Goal: Task Accomplishment & Management: Use online tool/utility

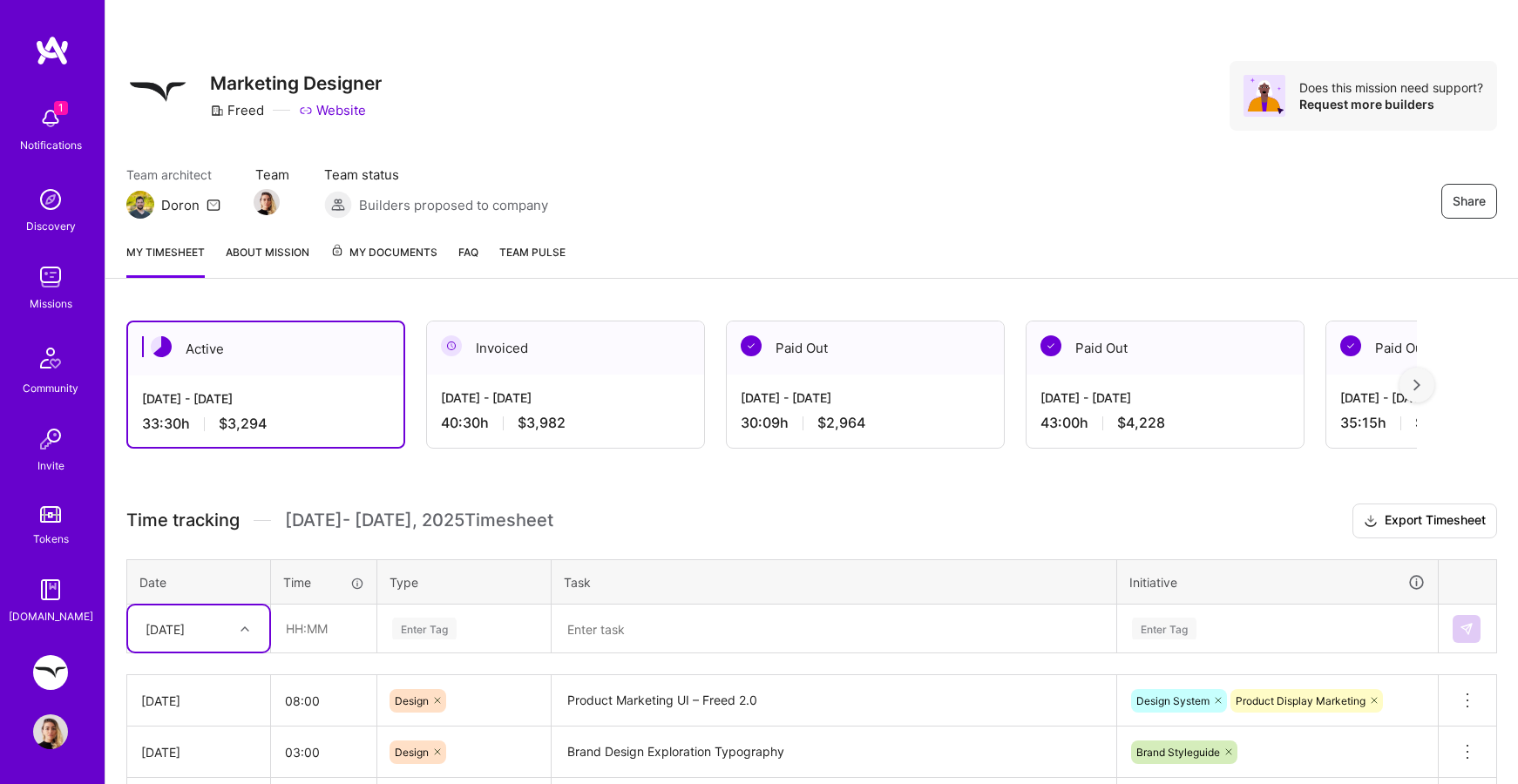
scroll to position [314, 0]
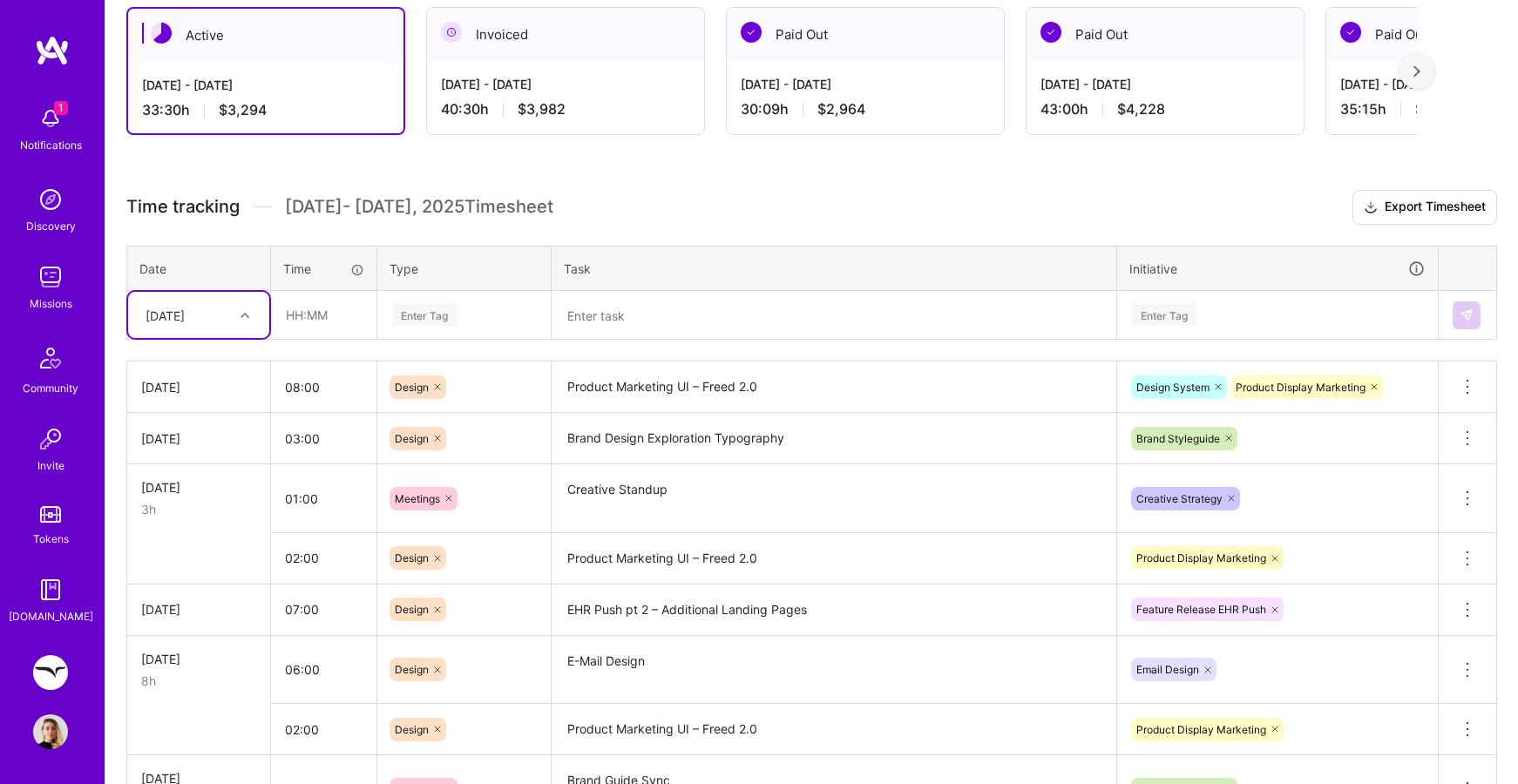
click at [246, 316] on icon at bounding box center [246, 316] width 9 height 9
click at [210, 582] on div "[DATE]" at bounding box center [198, 591] width 141 height 32
click at [312, 309] on input "text" at bounding box center [323, 315] width 103 height 46
type input "07:30"
click at [415, 314] on div "Enter Tag" at bounding box center [424, 315] width 65 height 27
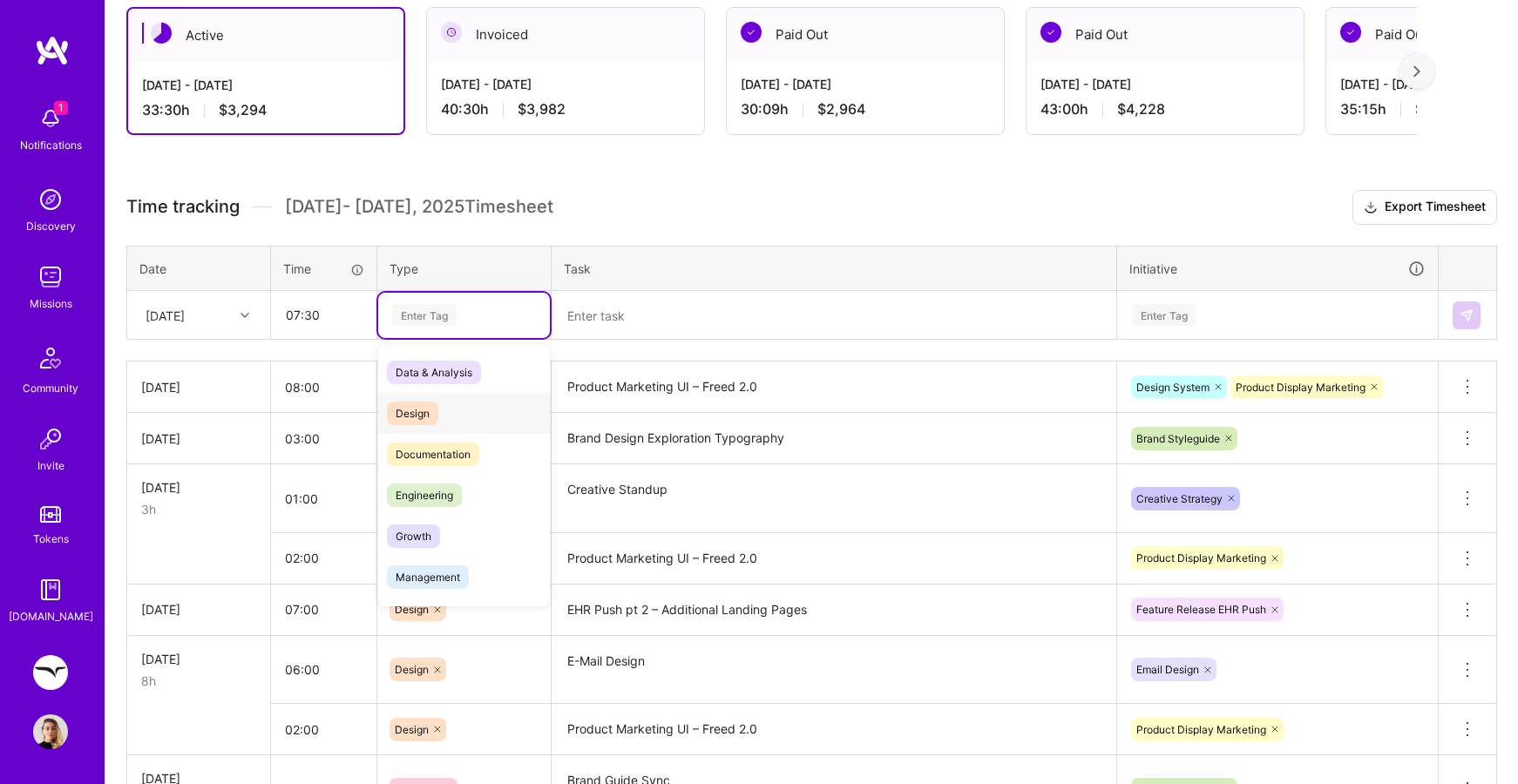
click at [423, 412] on span "Design" at bounding box center [412, 414] width 51 height 23
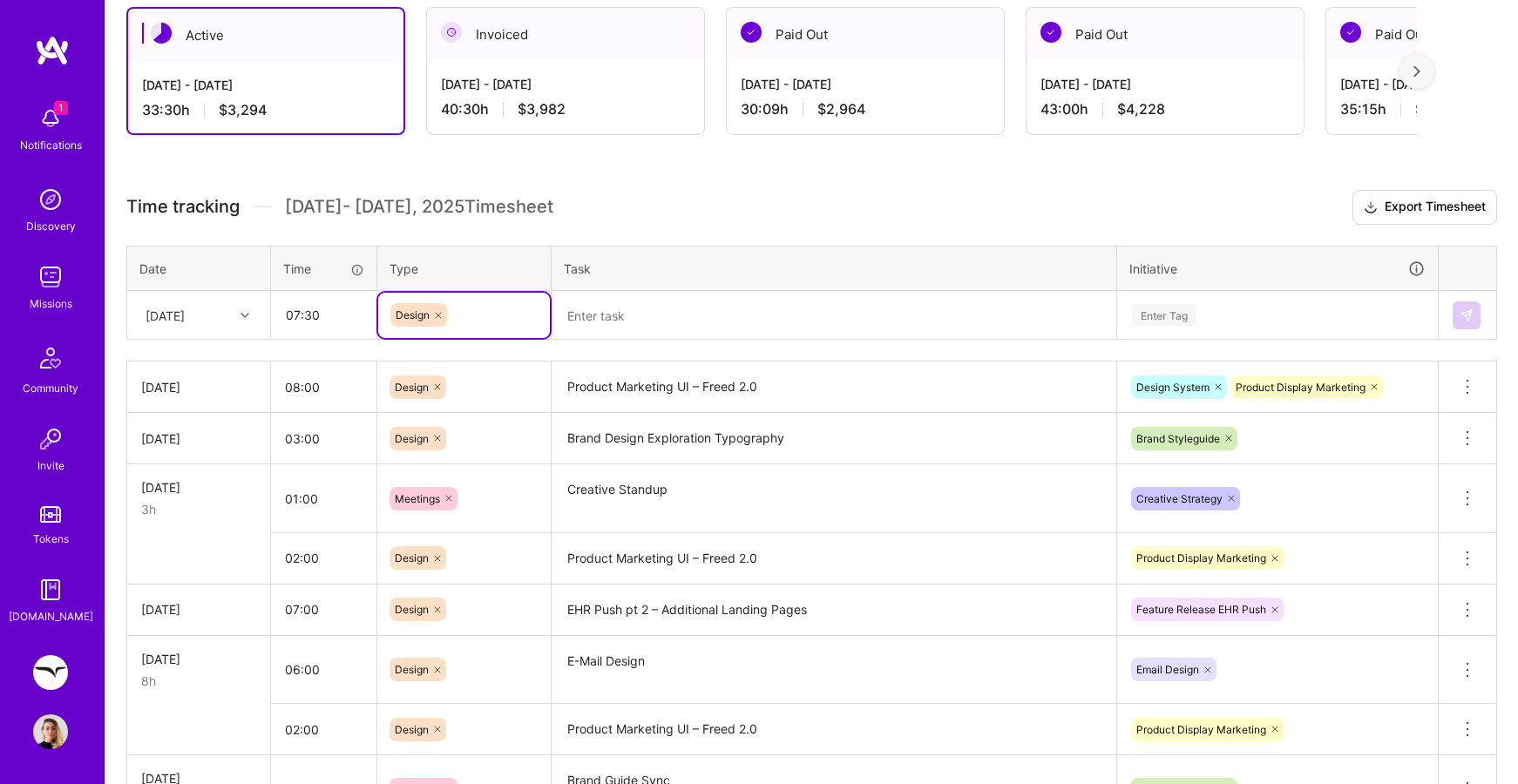
click at [731, 446] on textarea "Brand Design Exploration Typography" at bounding box center [834, 438] width 561 height 48
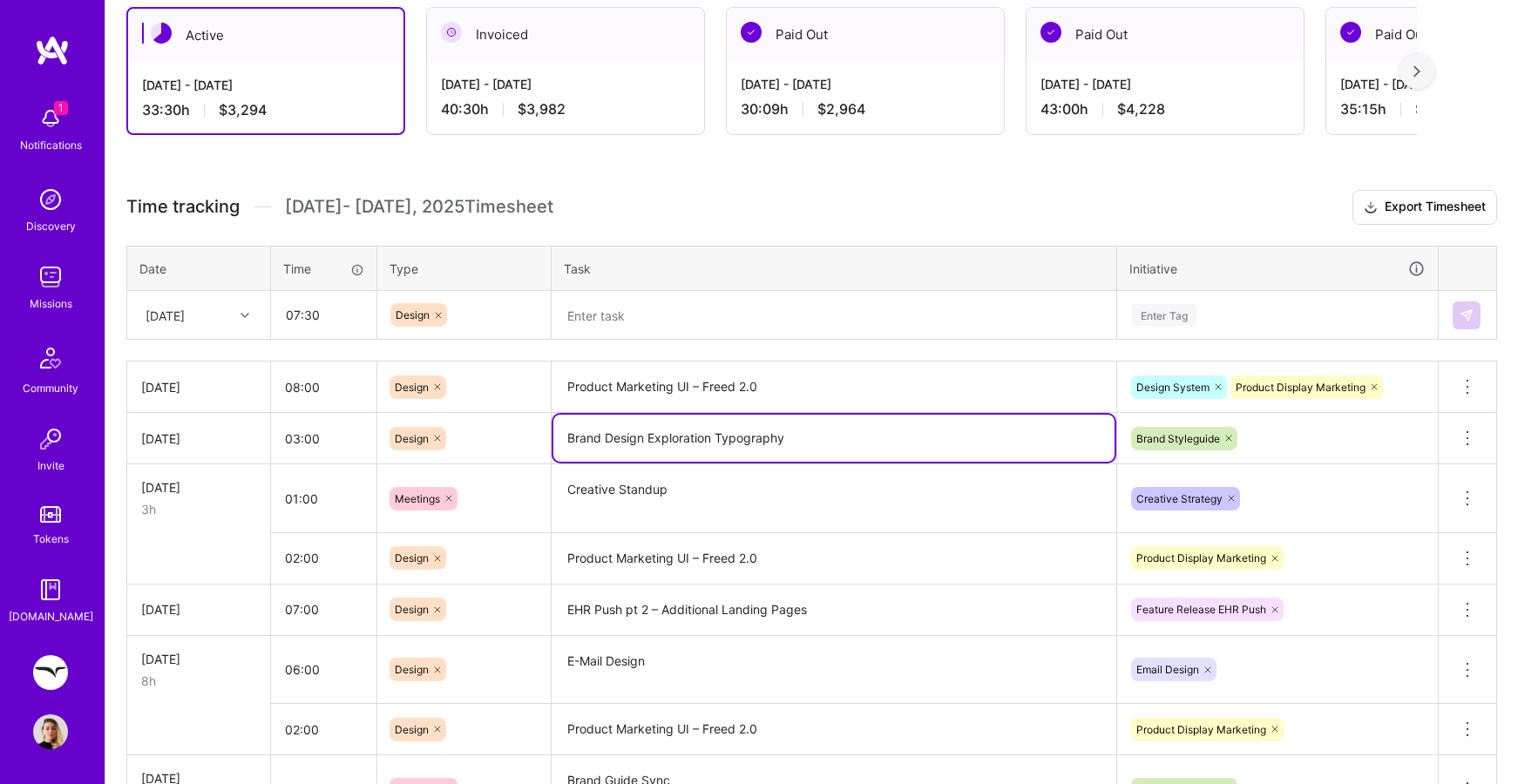
click at [731, 446] on textarea "Brand Design Exploration Typography" at bounding box center [834, 438] width 561 height 47
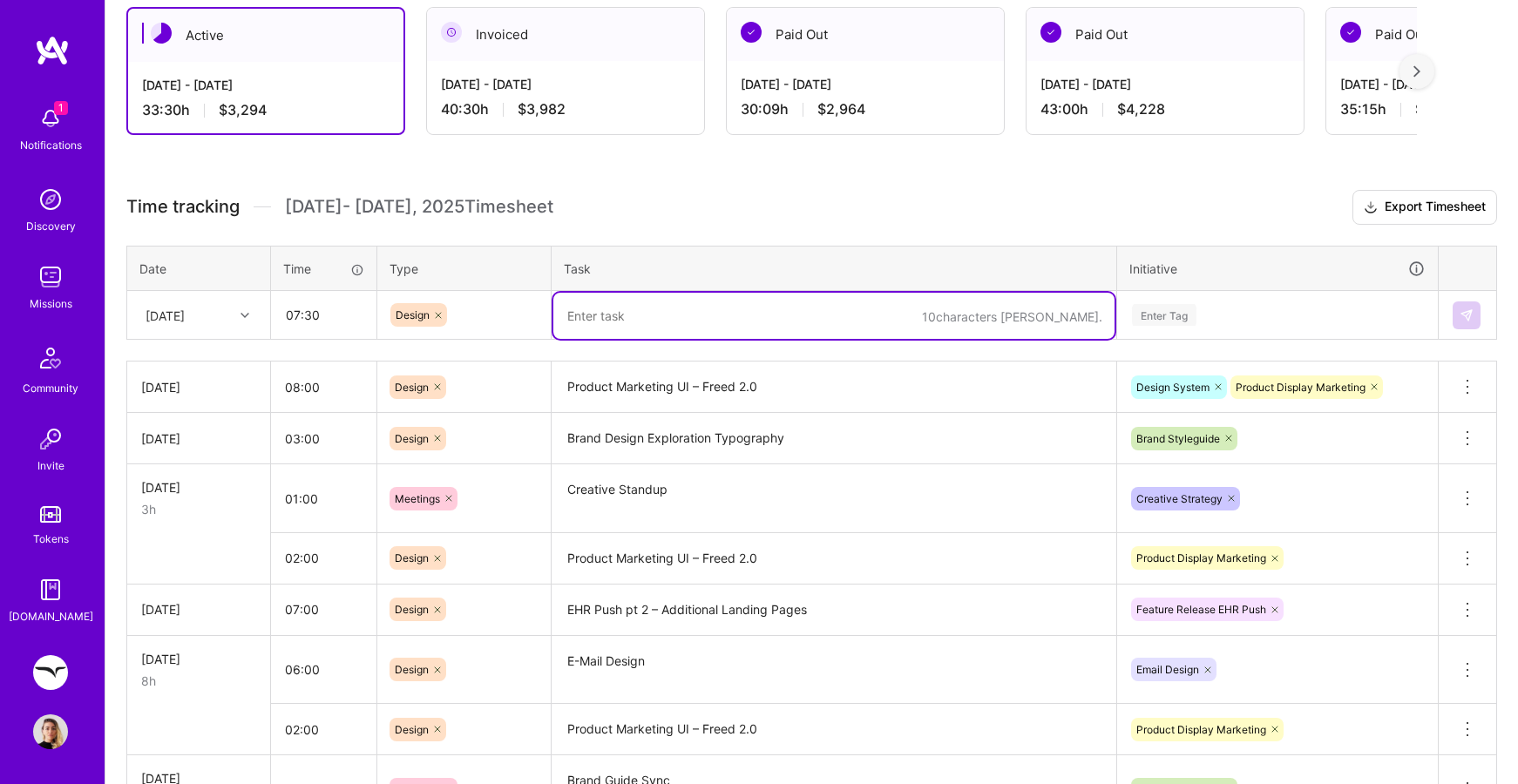
click at [710, 324] on textarea at bounding box center [834, 316] width 561 height 46
paste textarea "Brand Design Exploration Typography"
type textarea "Brand Design Exploration Typography"
click at [1224, 306] on div "Enter Tag" at bounding box center [1278, 315] width 295 height 22
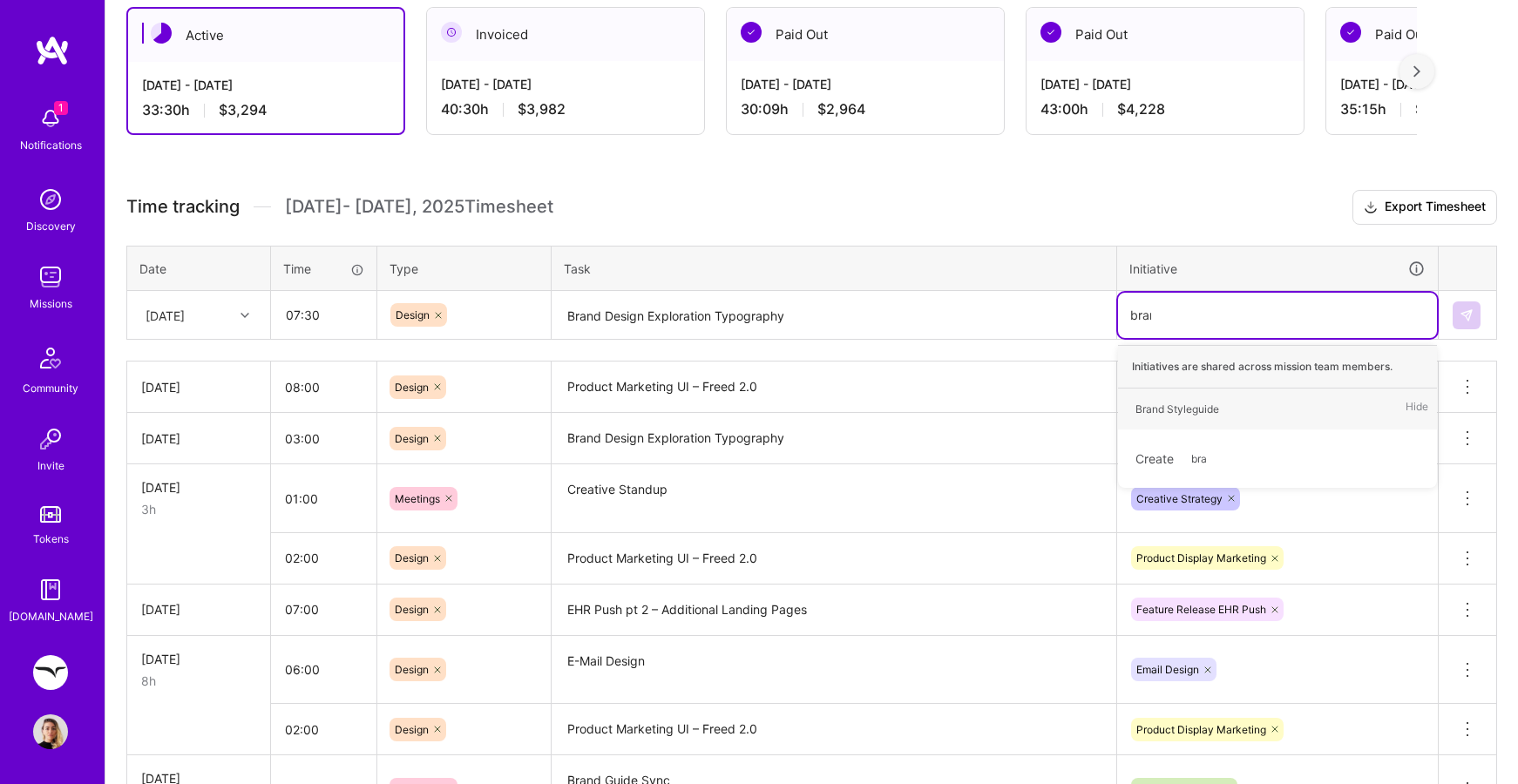
type input "brand"
click at [1180, 420] on div "Brand Styleguide Hide" at bounding box center [1278, 409] width 319 height 41
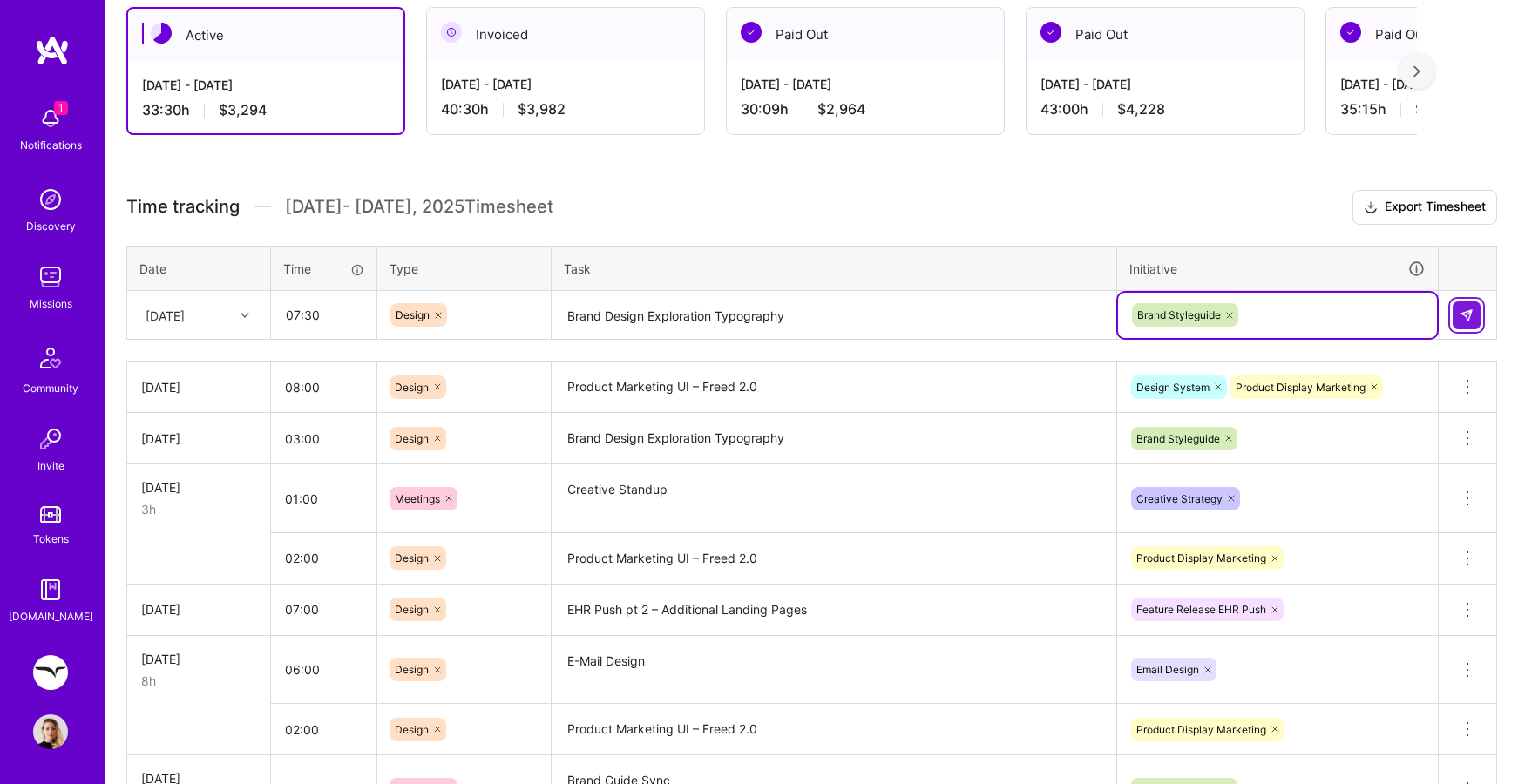
click at [1467, 319] on img at bounding box center [1467, 316] width 14 height 14
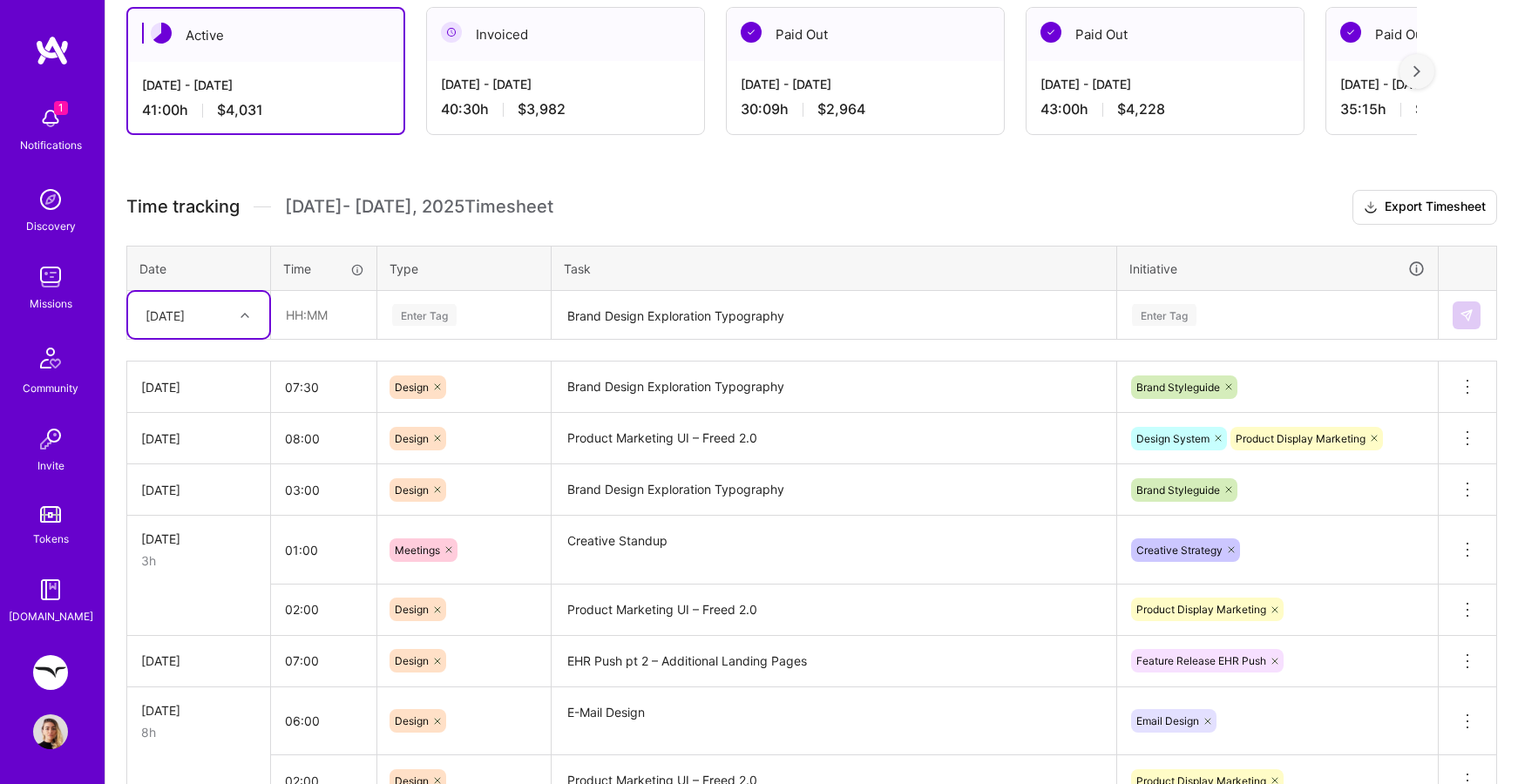
click at [253, 316] on div at bounding box center [247, 315] width 27 height 22
click at [201, 581] on div "[DATE]" at bounding box center [198, 587] width 141 height 32
click at [291, 304] on input "text" at bounding box center [323, 315] width 103 height 46
type input "01:30"
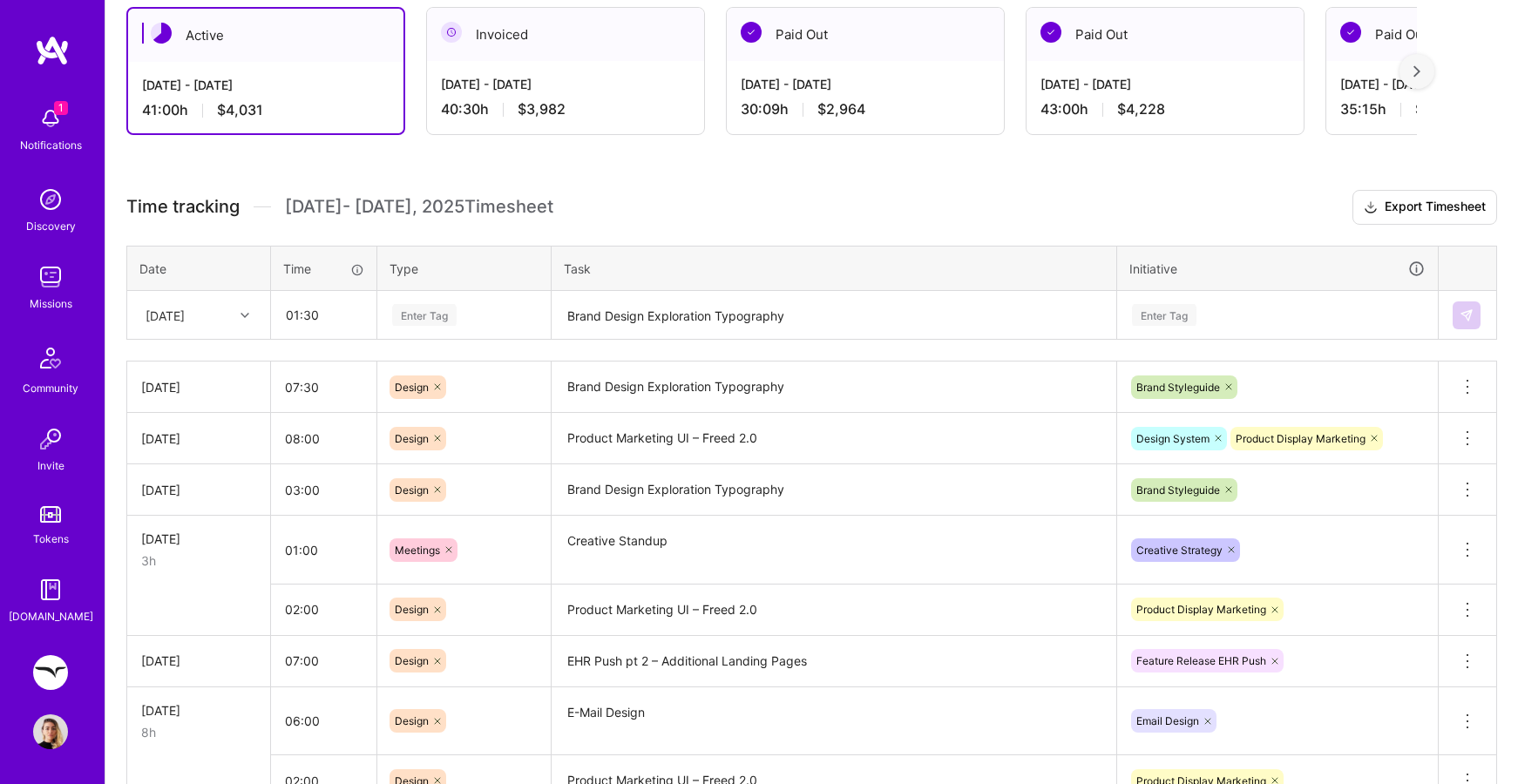
click at [419, 312] on div "Enter Tag" at bounding box center [424, 315] width 65 height 27
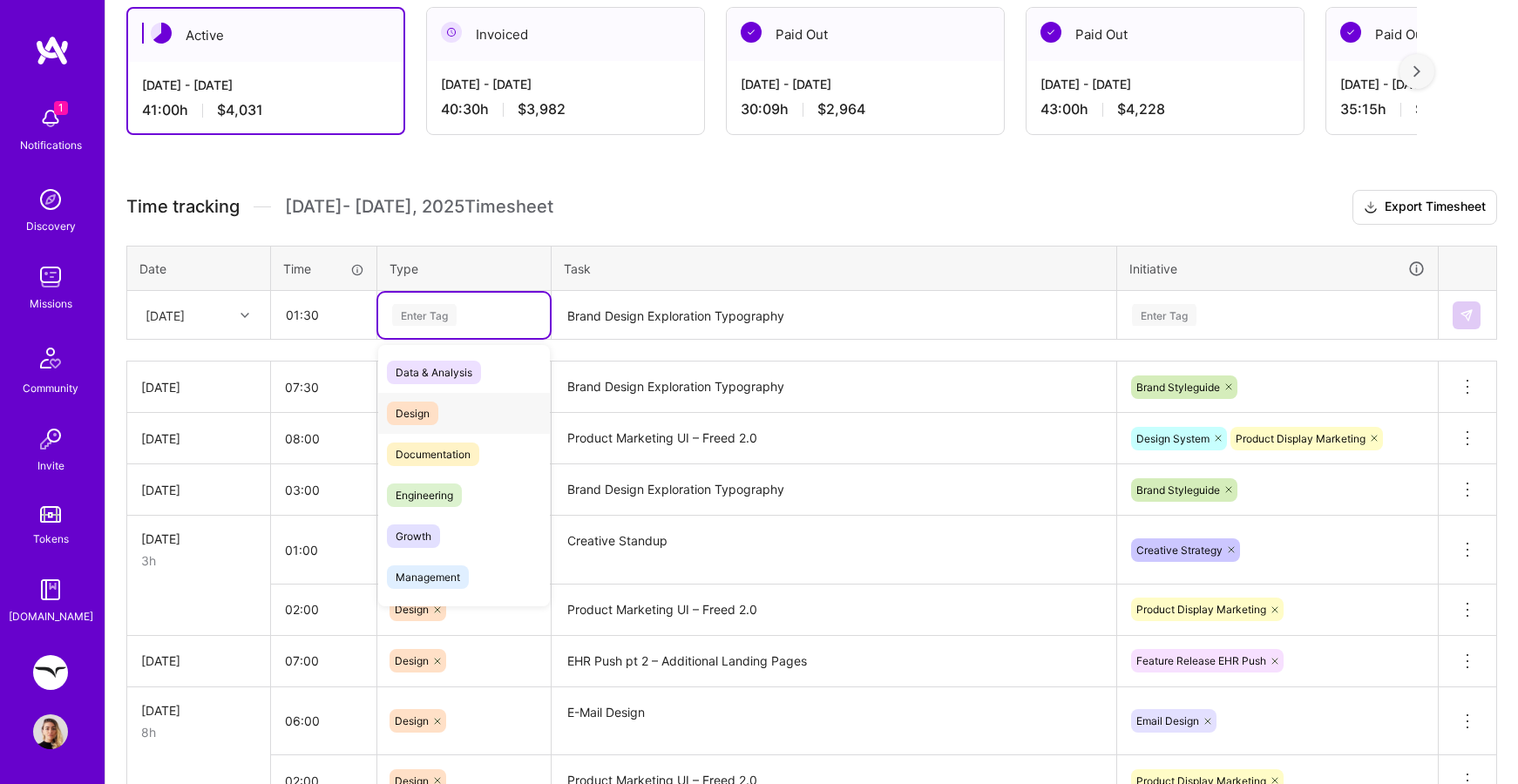
click at [412, 405] on span "Design" at bounding box center [412, 414] width 51 height 23
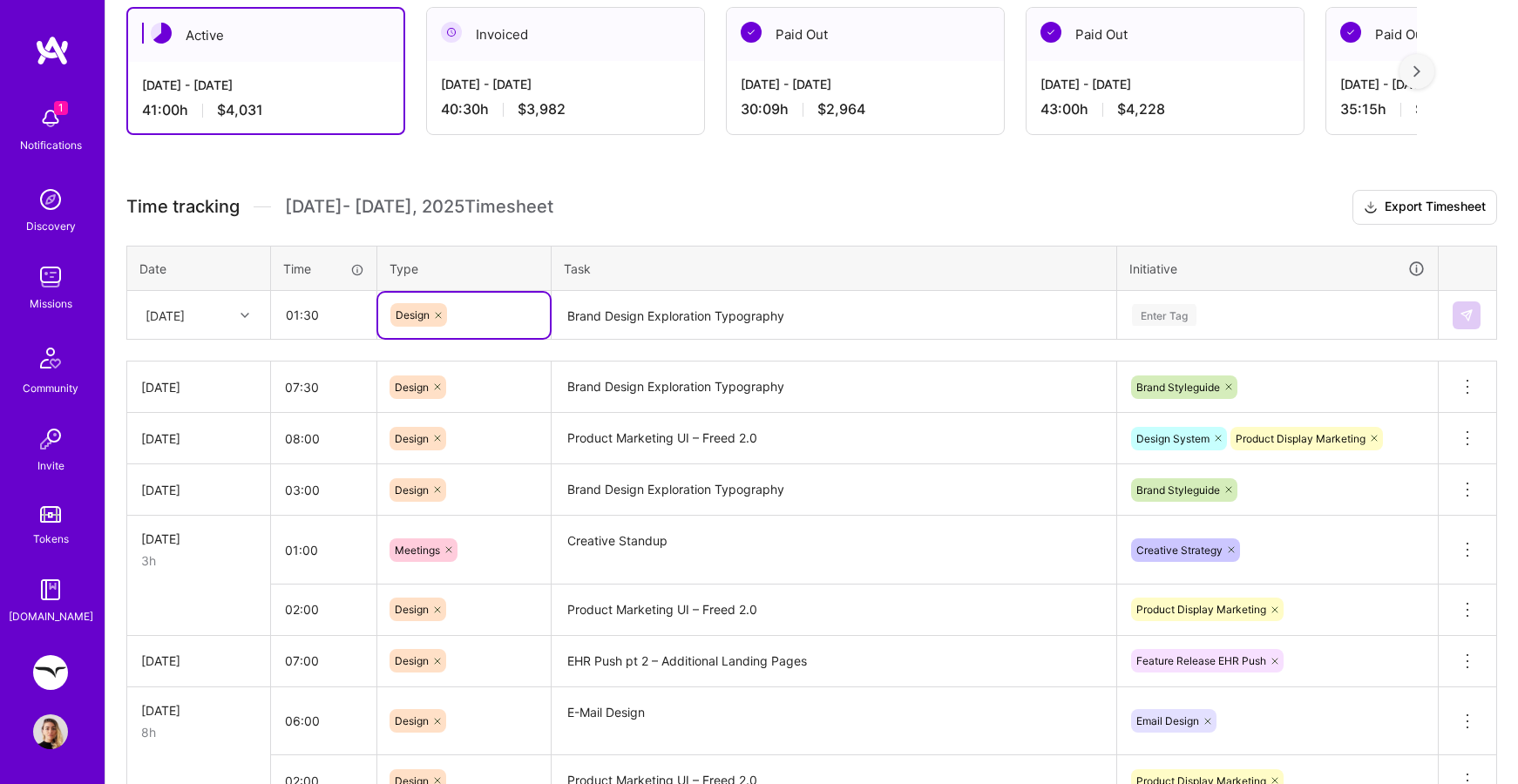
click at [618, 298] on textarea "Brand Design Exploration Typography" at bounding box center [834, 316] width 561 height 46
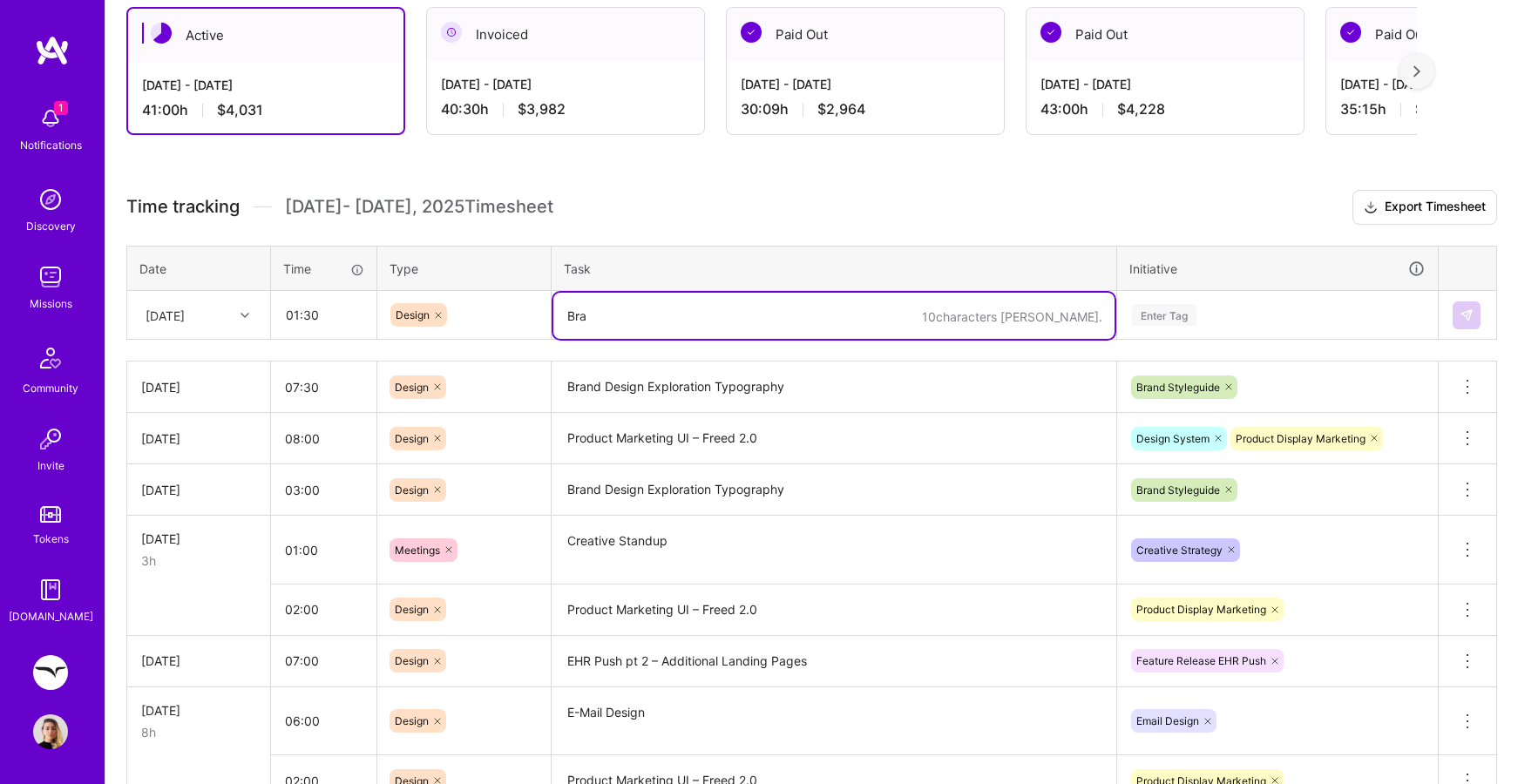
click at [437, 311] on icon at bounding box center [439, 316] width 11 height 11
type textarea "Bra"
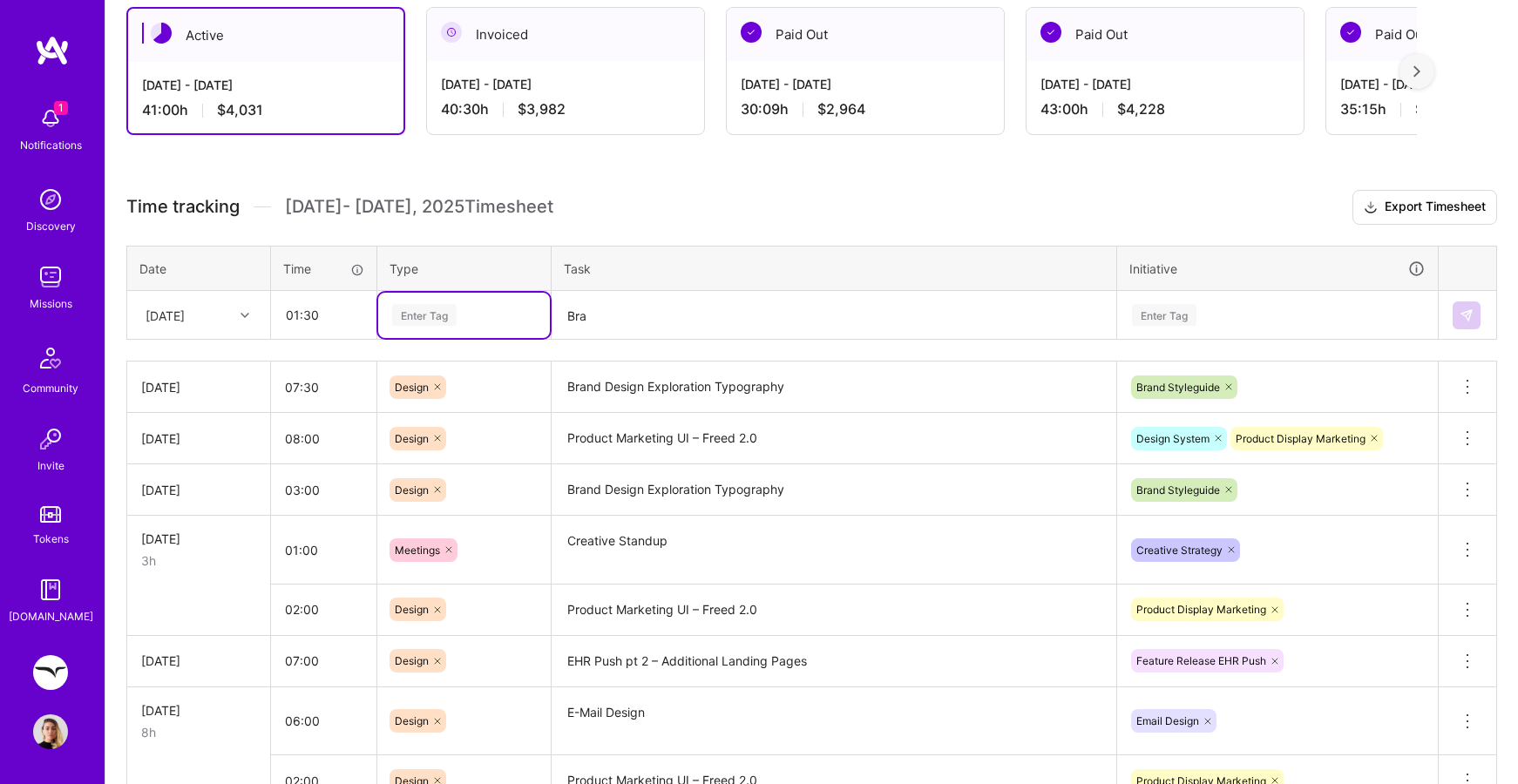
click at [437, 311] on div "Enter Tag" at bounding box center [424, 315] width 65 height 27
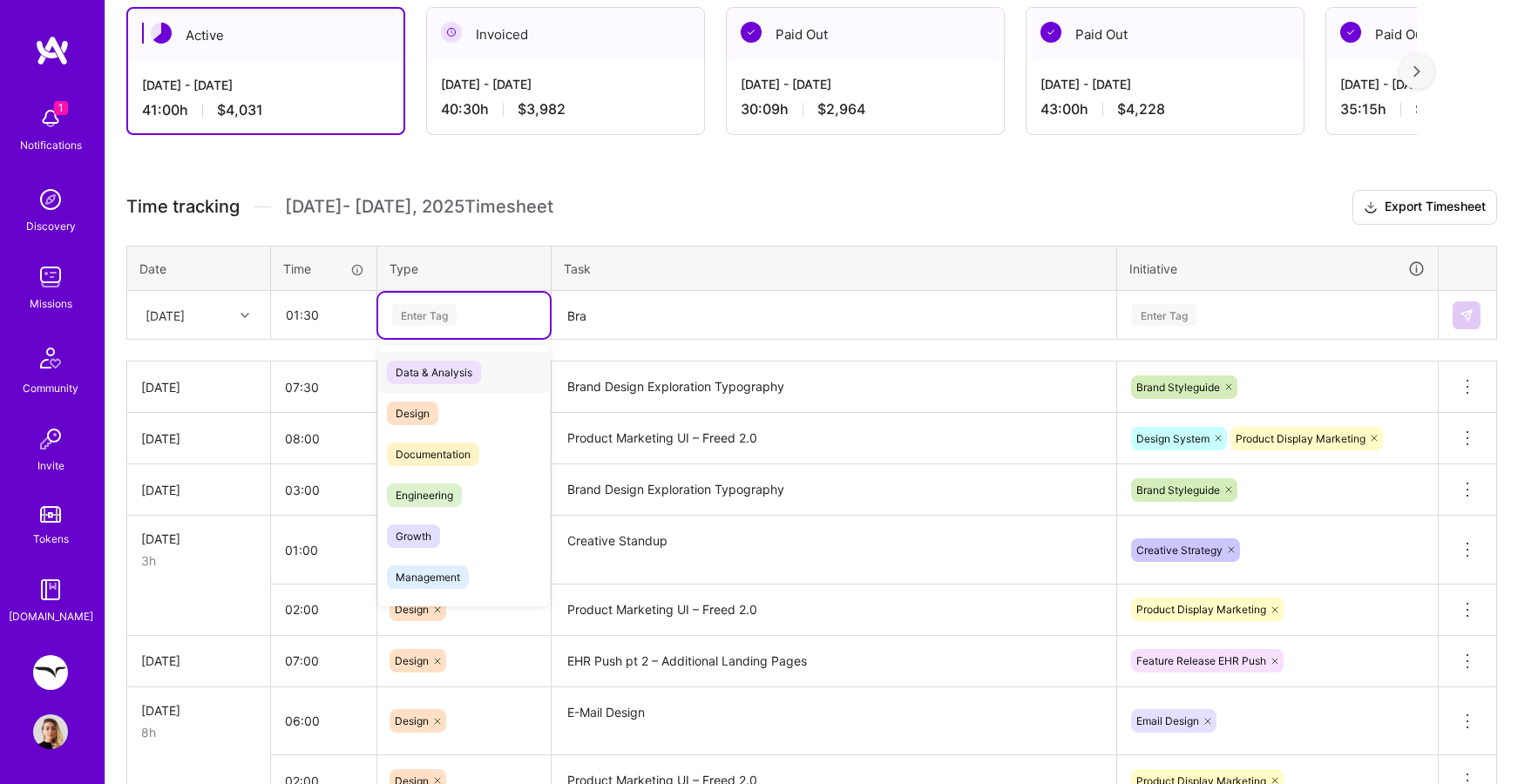
click at [437, 311] on div "Enter Tag" at bounding box center [424, 315] width 65 height 27
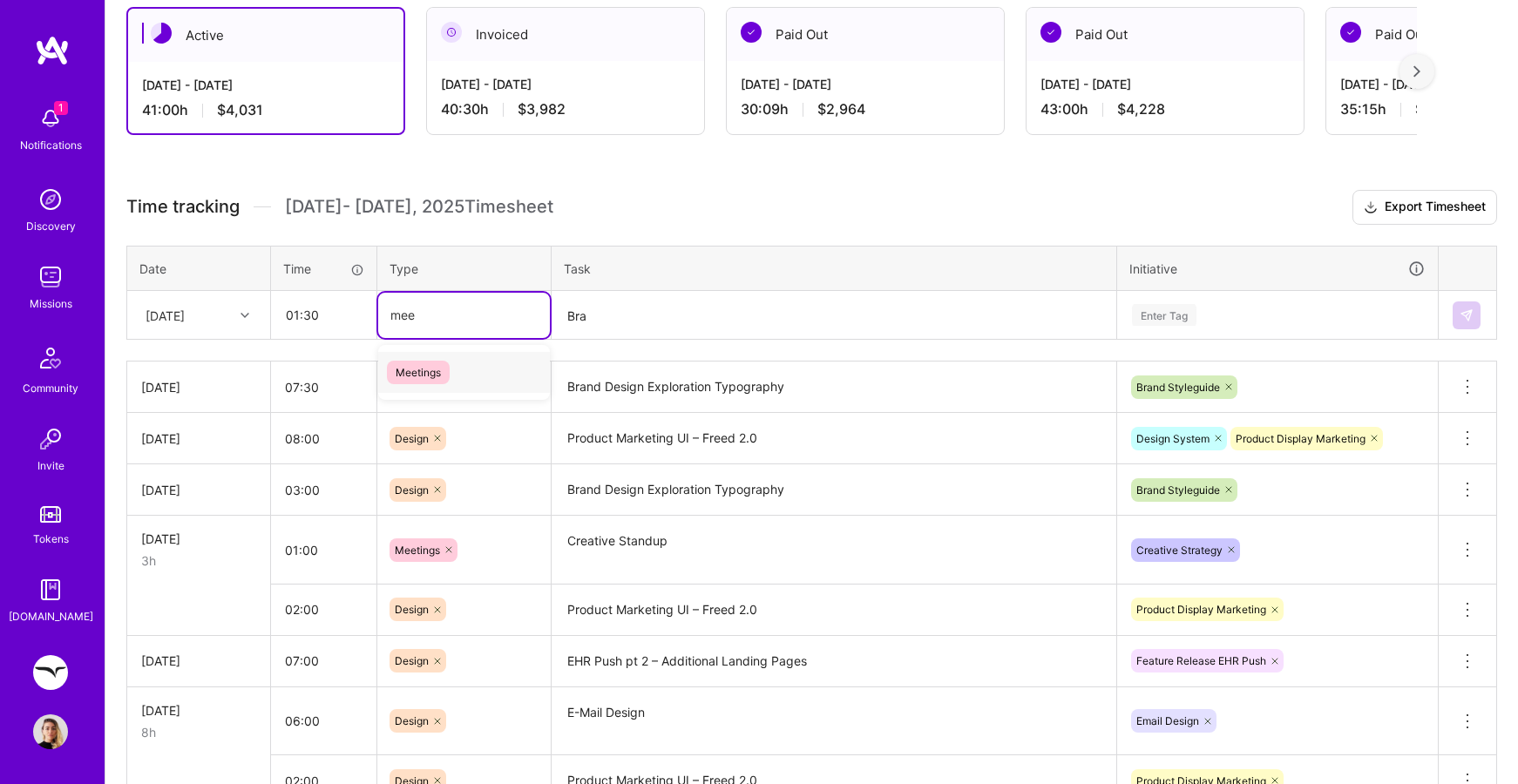
type input "meet"
click at [415, 363] on span "Meetings" at bounding box center [418, 372] width 63 height 23
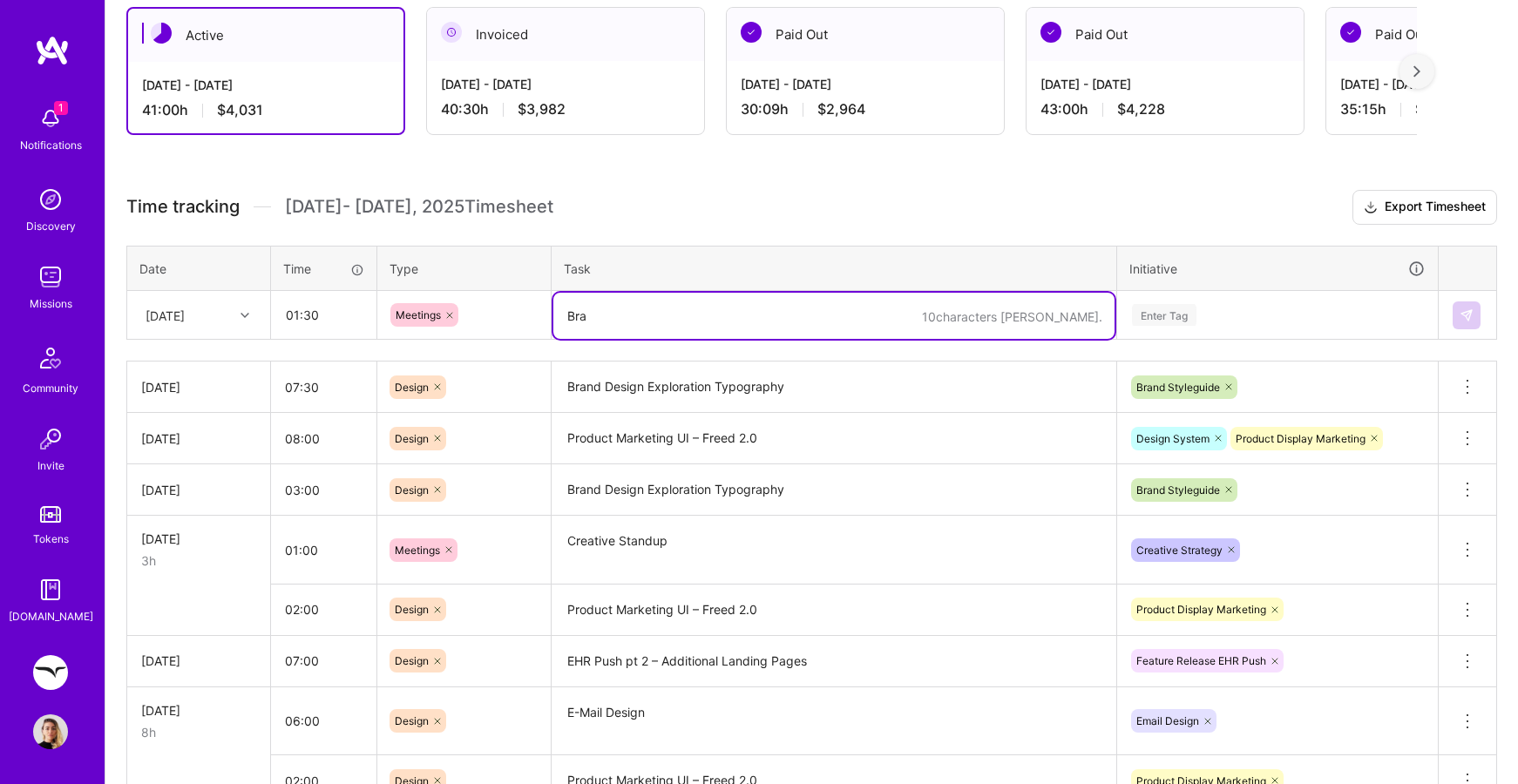
click at [651, 313] on textarea "Bra" at bounding box center [834, 316] width 561 height 46
type textarea "Brand Guide Sync"
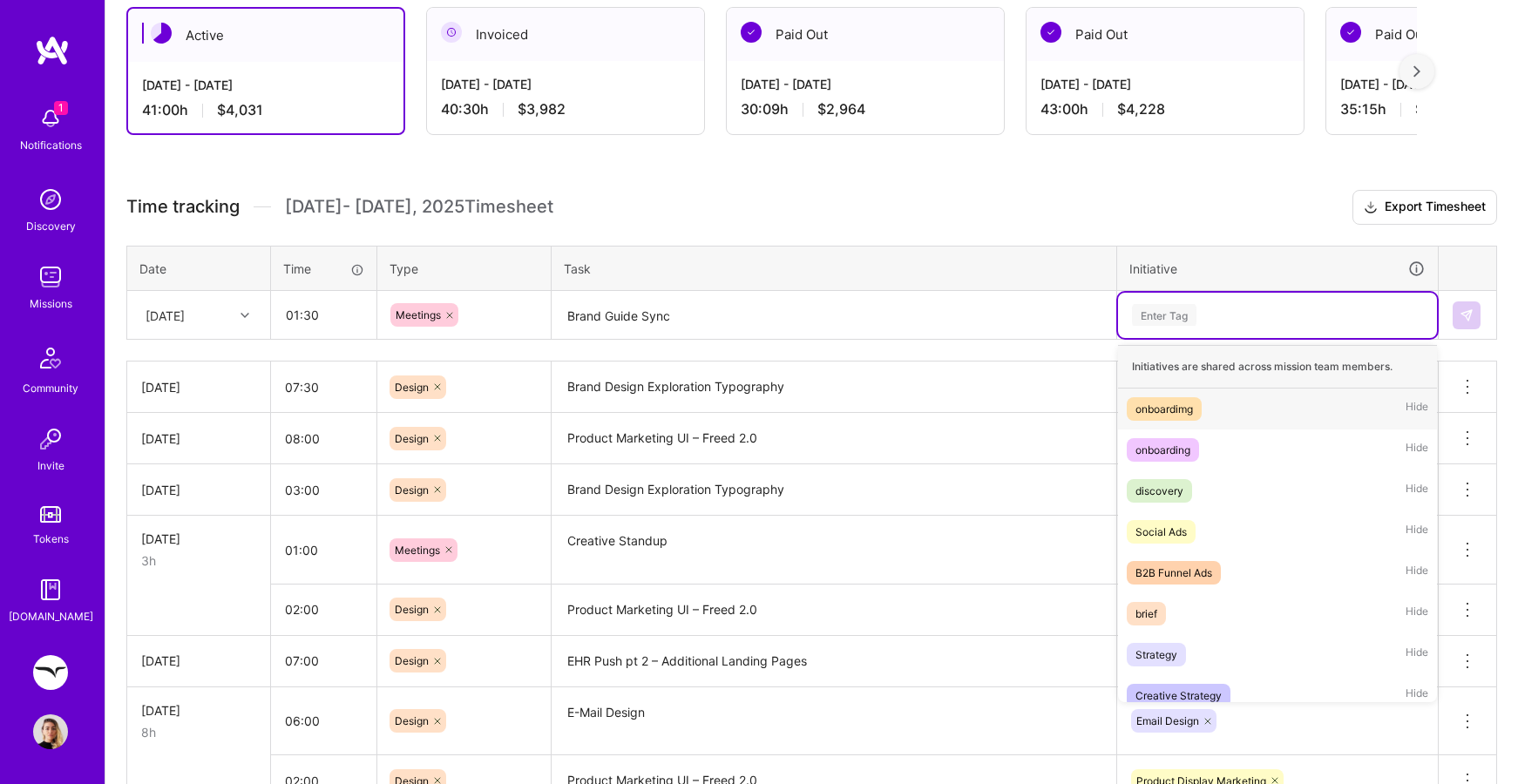
click at [1252, 316] on div "Enter Tag" at bounding box center [1278, 315] width 295 height 22
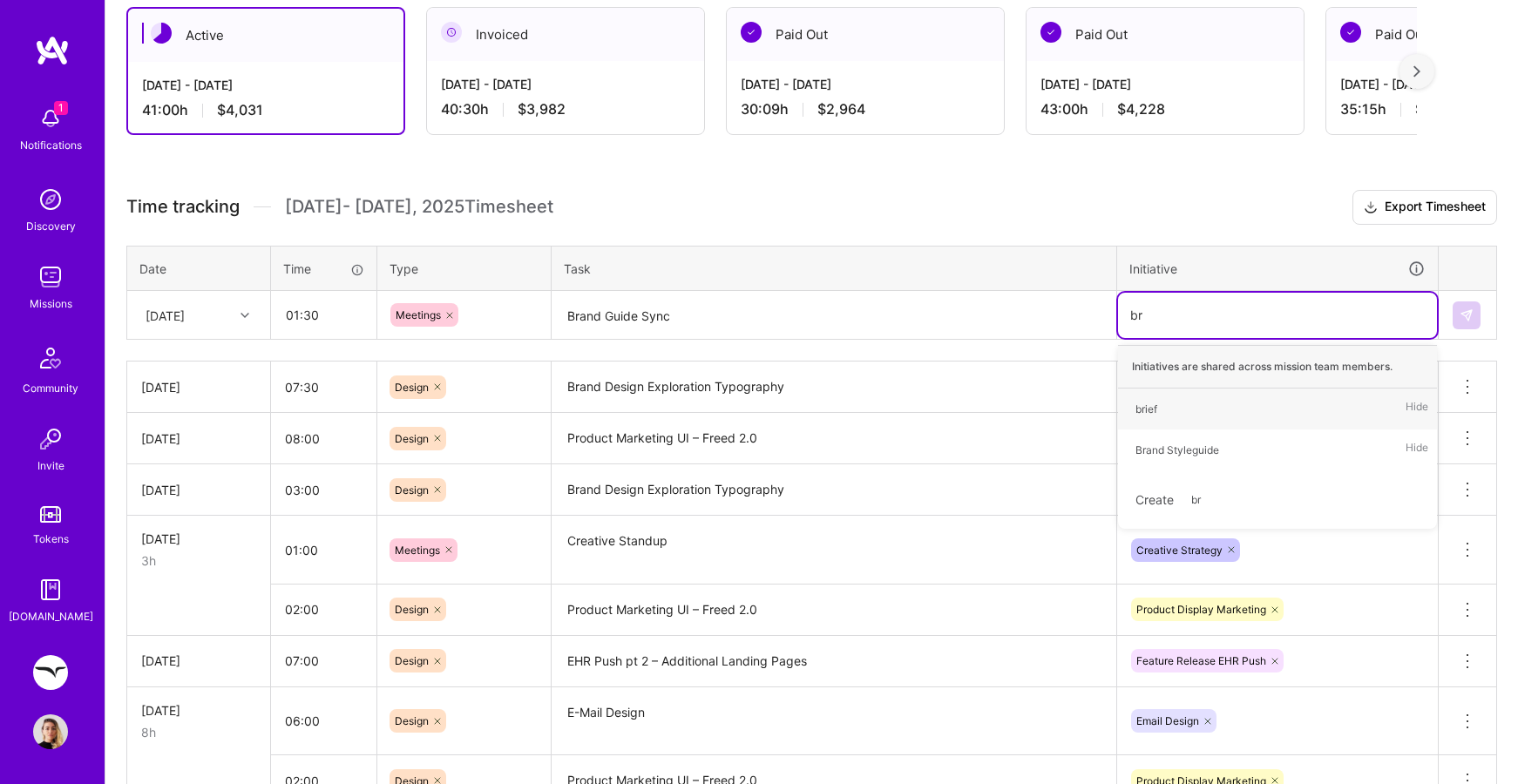
type input "bra"
click at [1182, 407] on div "Brand Styleguide" at bounding box center [1177, 409] width 84 height 18
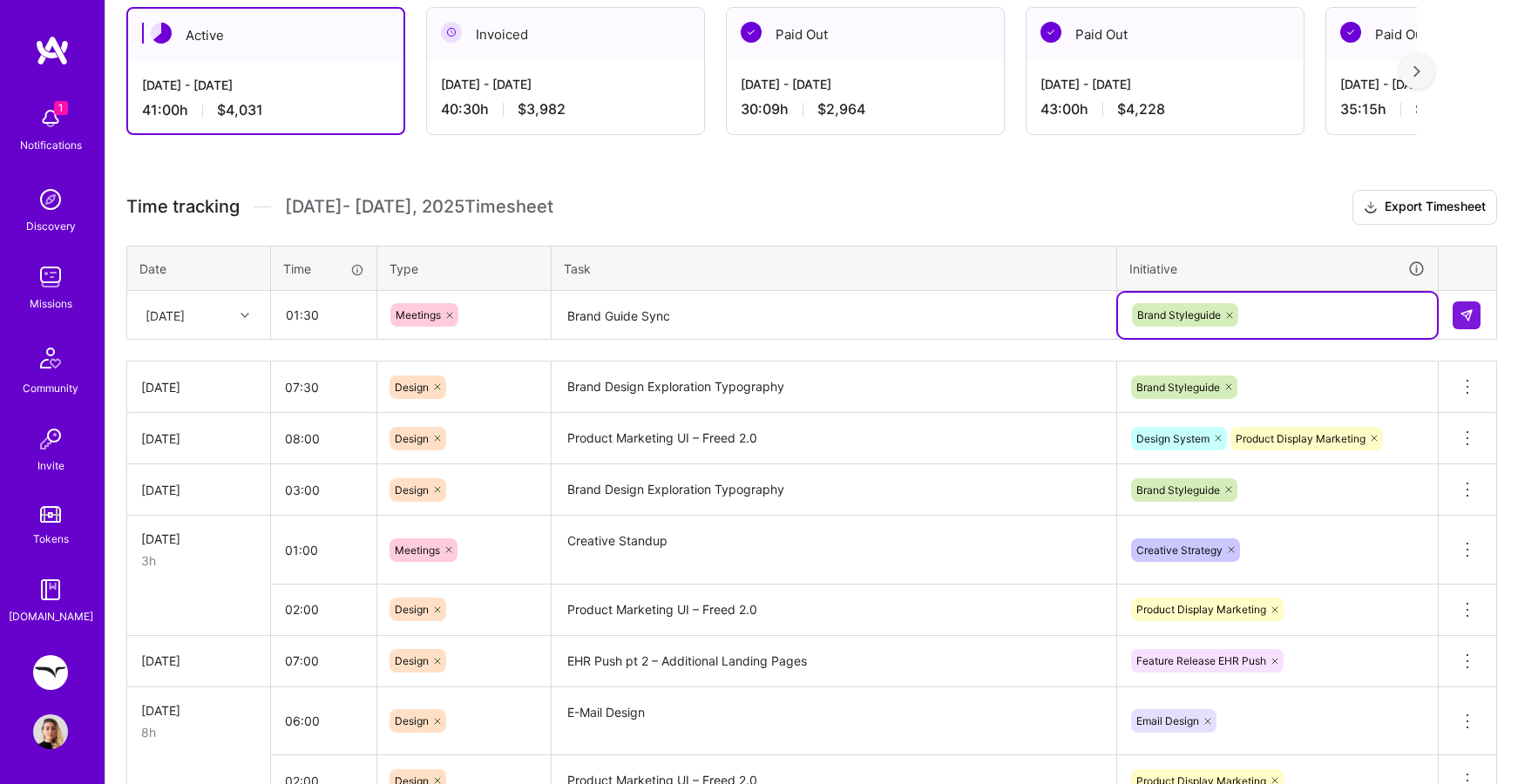
click at [1483, 311] on td at bounding box center [1468, 316] width 58 height 49
click at [1469, 315] on img at bounding box center [1467, 316] width 14 height 14
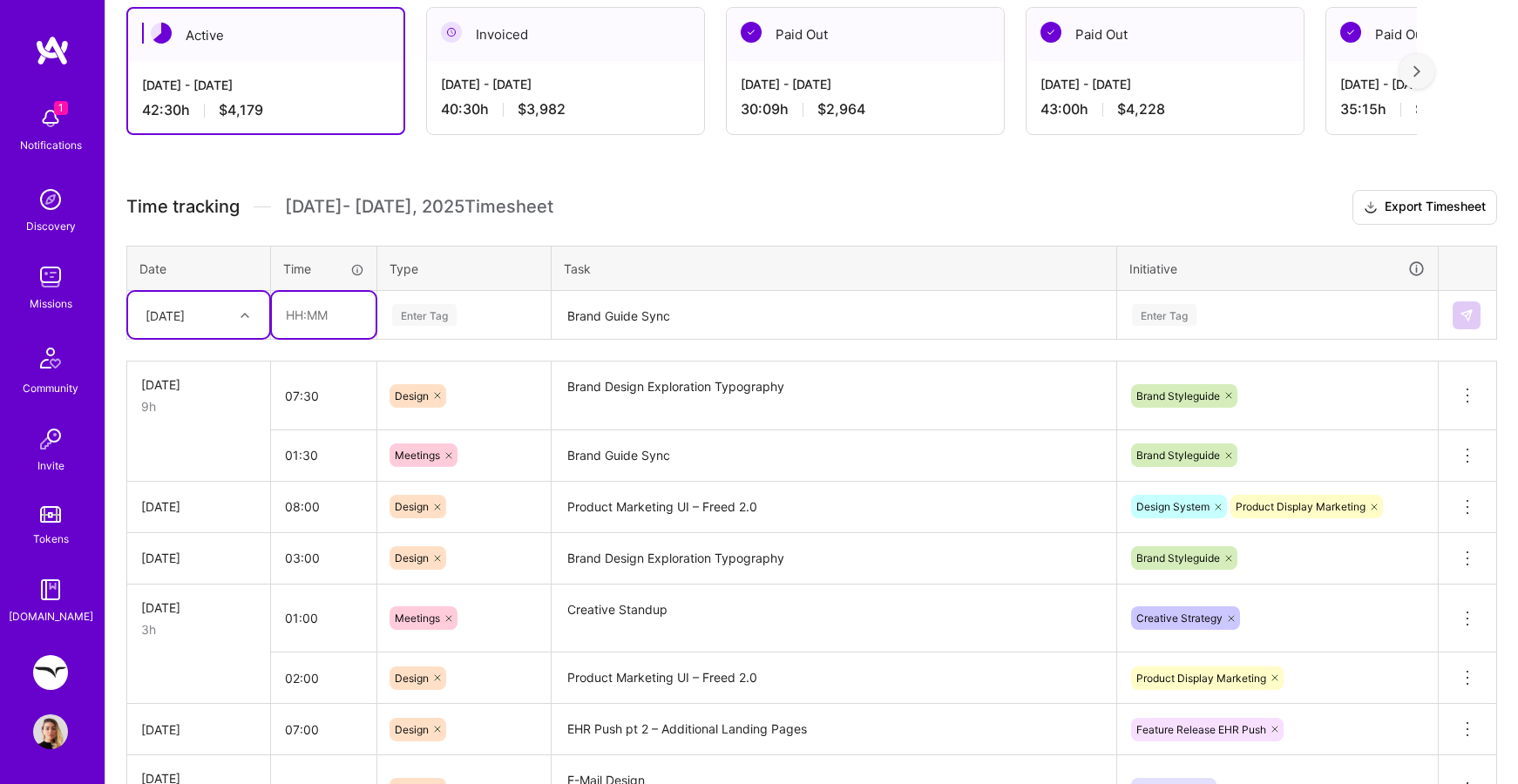
click at [329, 314] on input "text" at bounding box center [323, 315] width 103 height 46
type input "00:45"
click at [426, 321] on div "Enter Tag" at bounding box center [424, 315] width 65 height 27
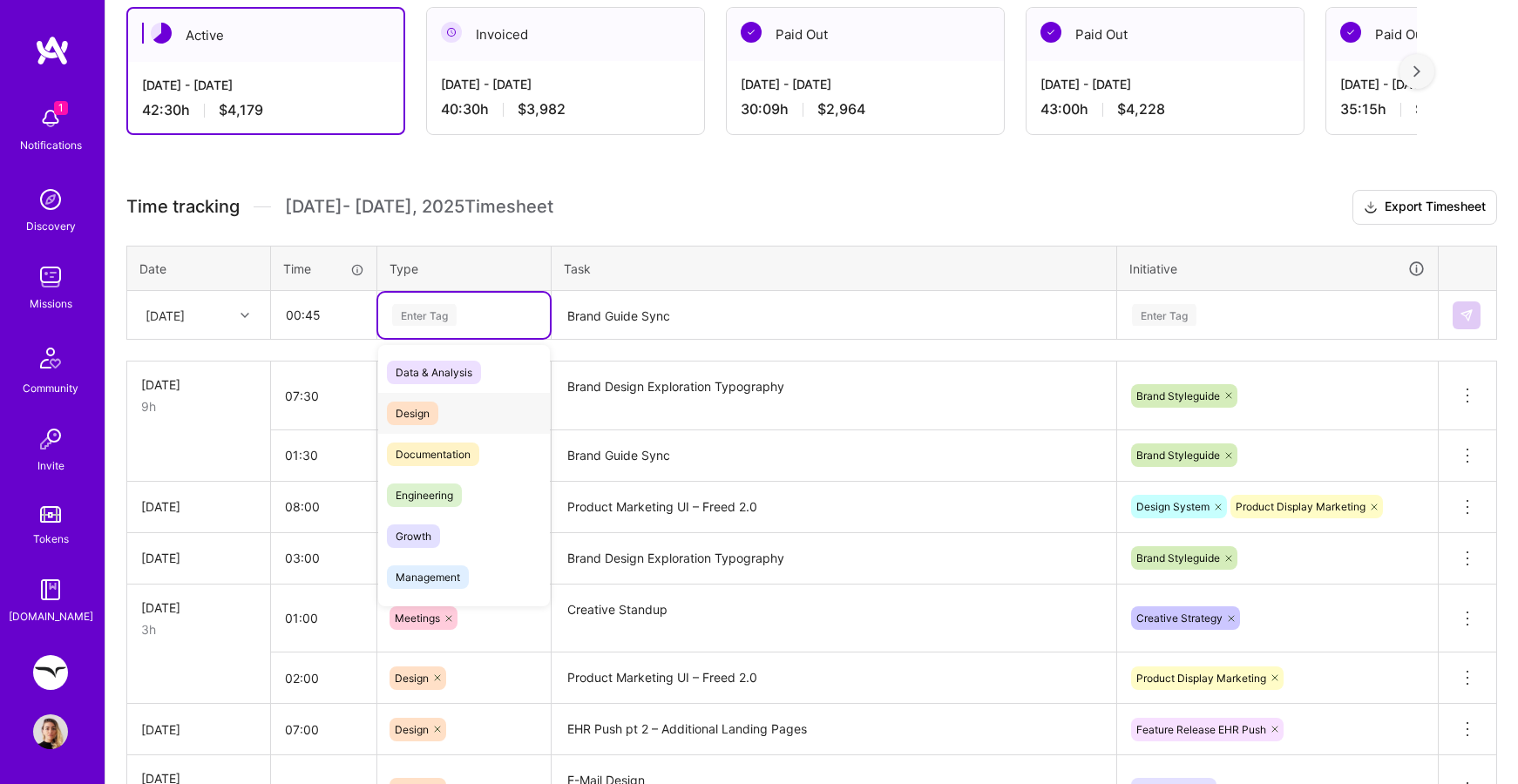
click at [436, 417] on span "Design" at bounding box center [412, 414] width 51 height 23
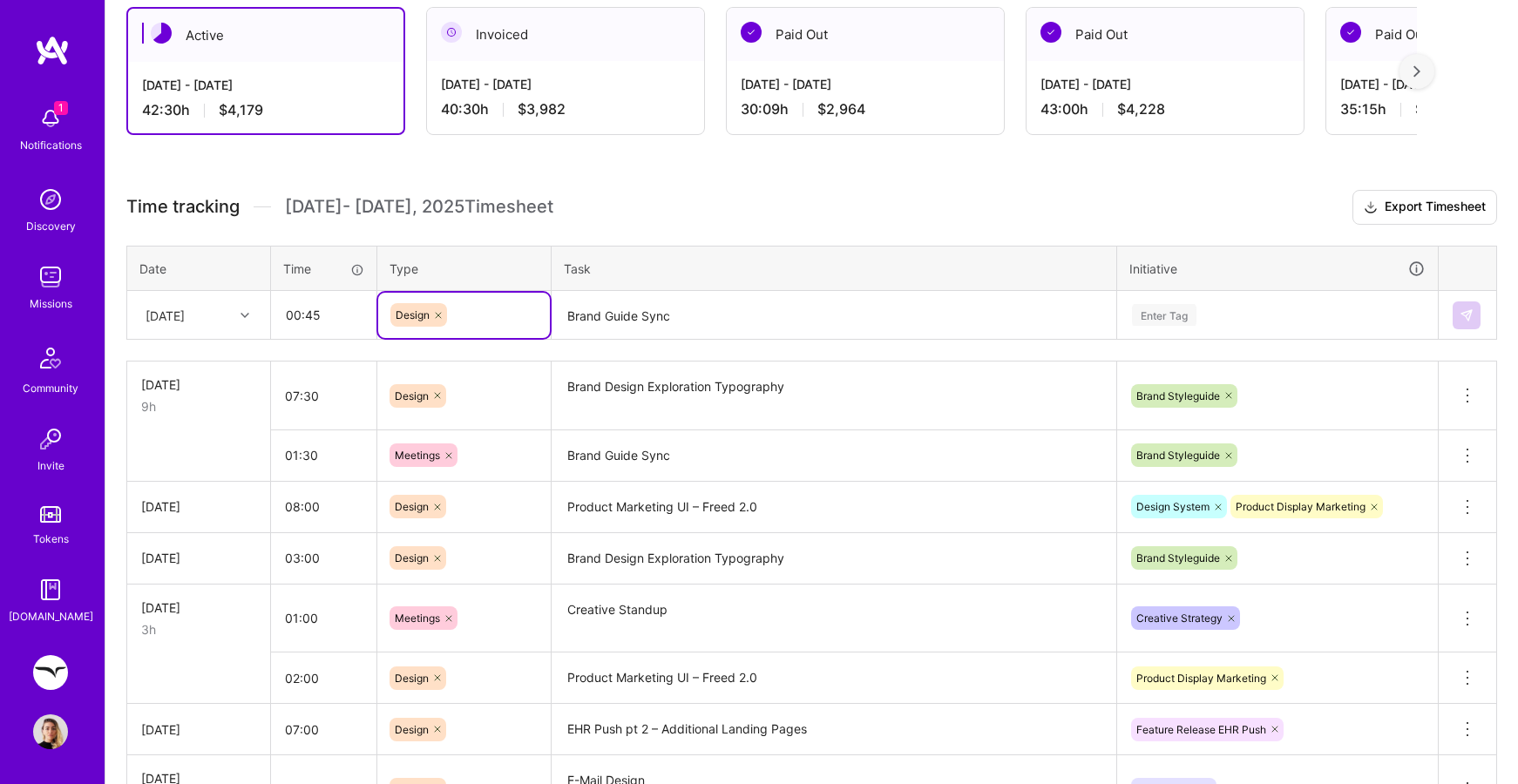
click at [437, 312] on icon at bounding box center [439, 316] width 11 height 11
click at [437, 312] on div "Enter Tag" at bounding box center [424, 315] width 65 height 27
type input "mee"
click at [419, 371] on span "Meetings" at bounding box center [418, 372] width 63 height 23
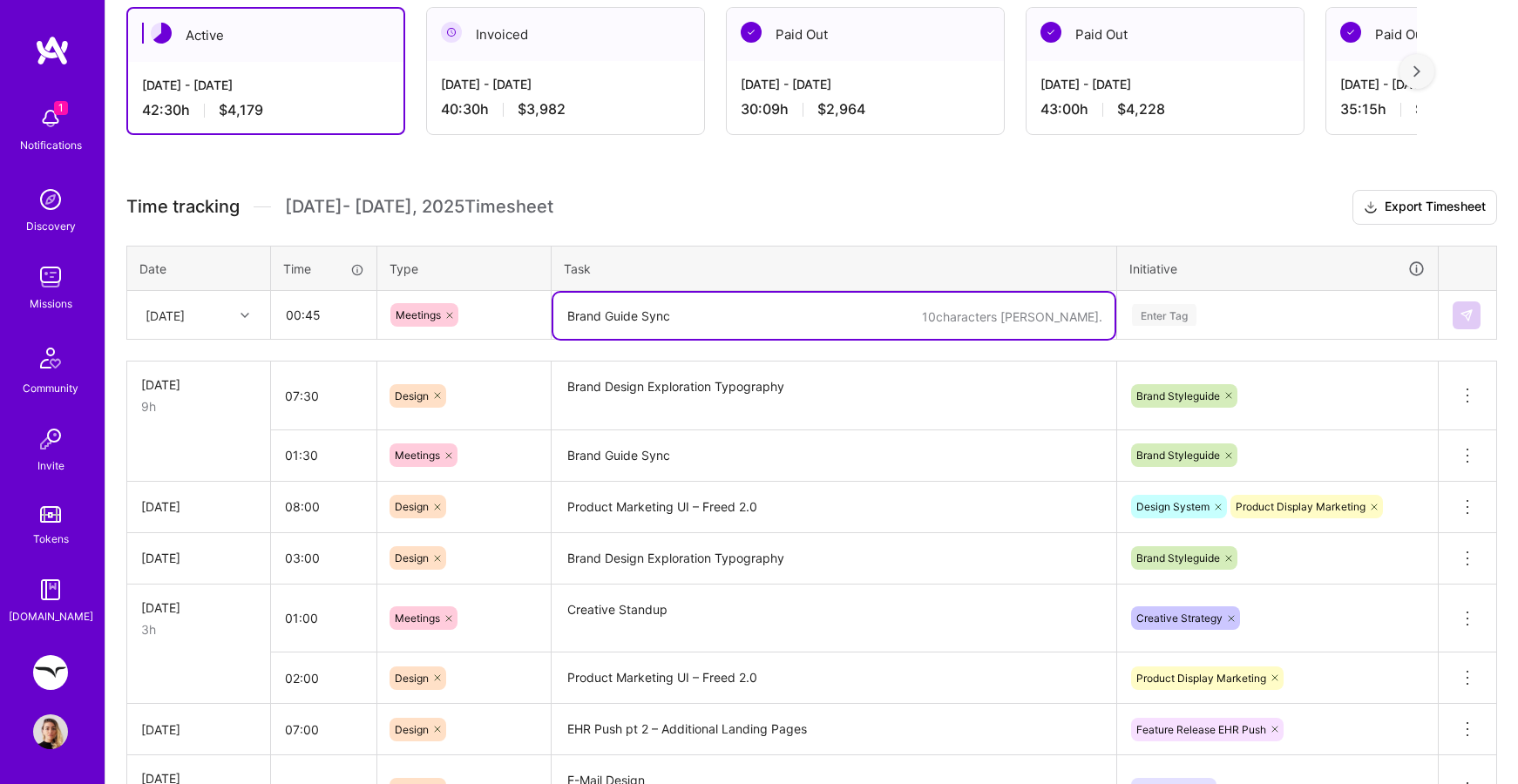
click at [644, 316] on textarea "Brand Guide Sync" at bounding box center [834, 316] width 561 height 46
click at [602, 321] on textarea "PMUI Sync" at bounding box center [834, 316] width 561 height 46
type textarea "PMUI Team Sync"
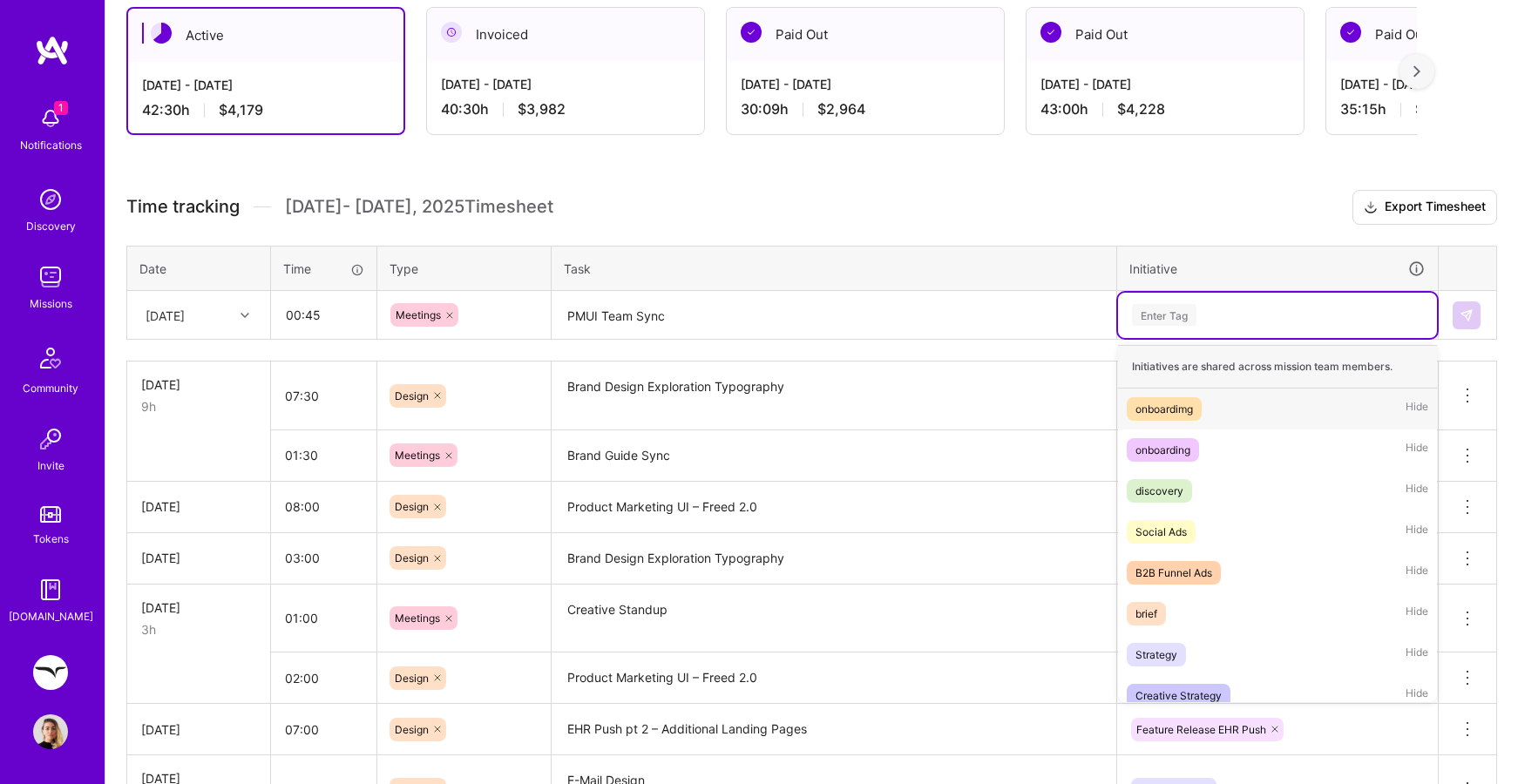
click at [1166, 314] on div "Enter Tag" at bounding box center [1165, 315] width 65 height 27
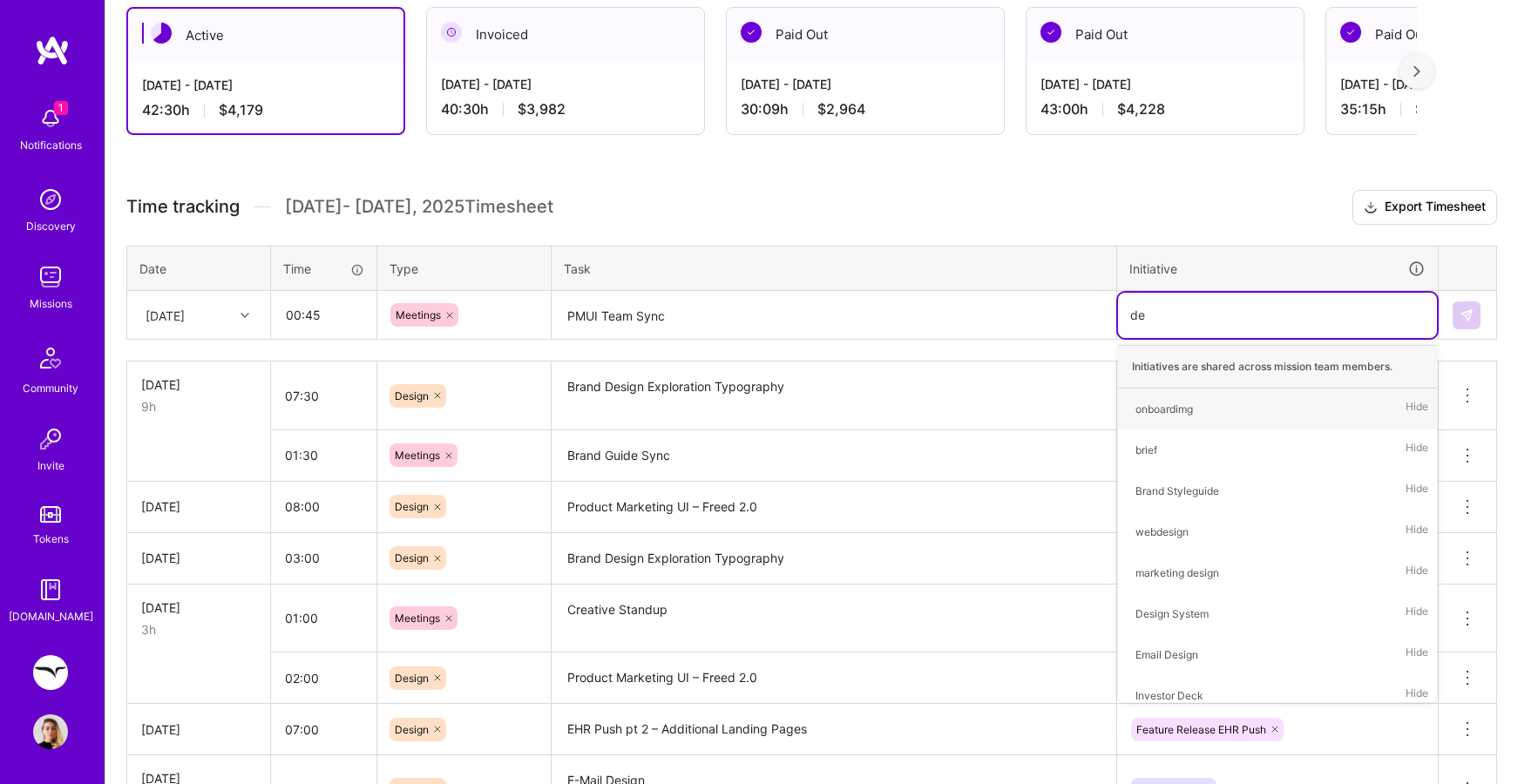
type input "des"
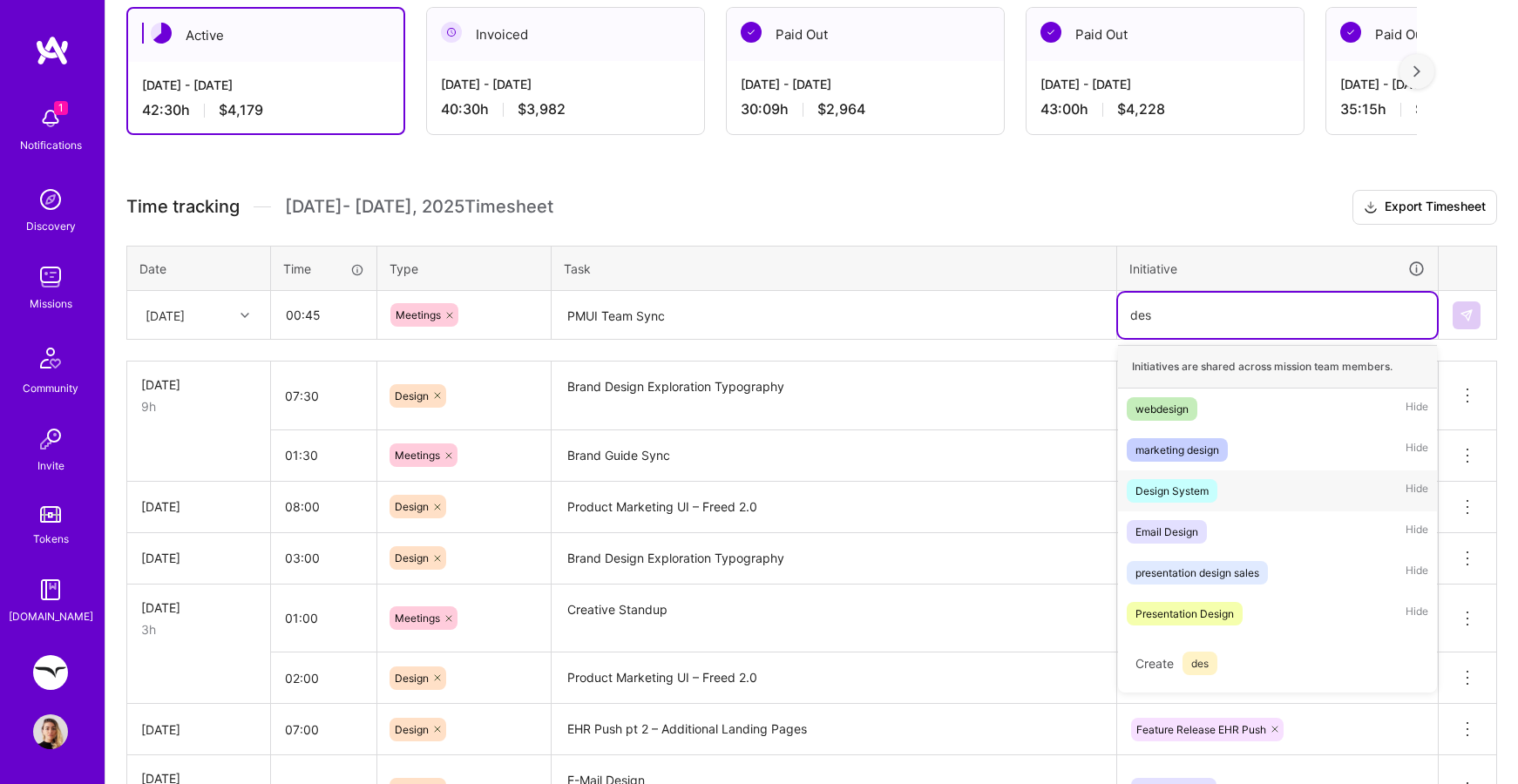
click at [1189, 494] on div "Design System" at bounding box center [1172, 491] width 73 height 18
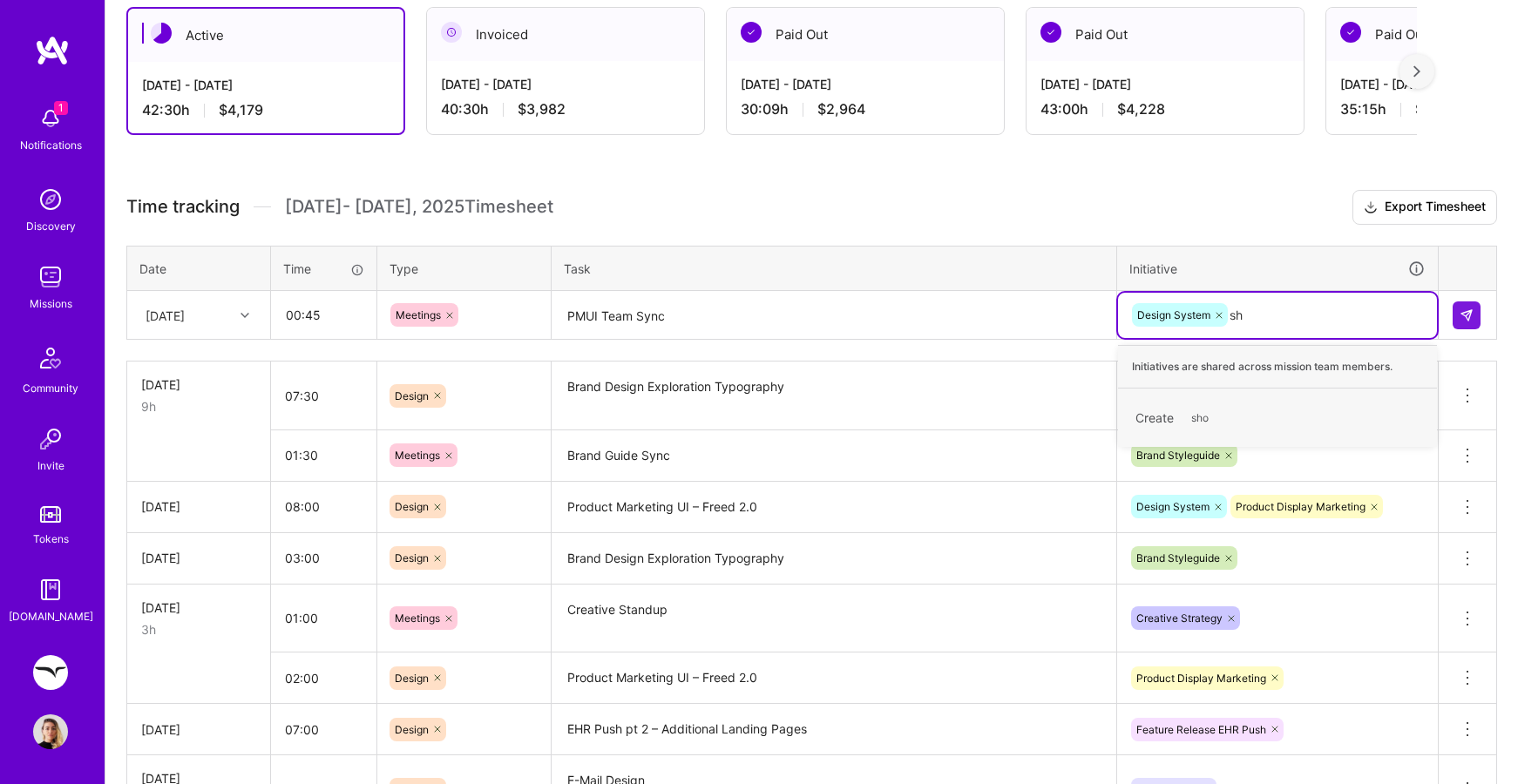
type input "s"
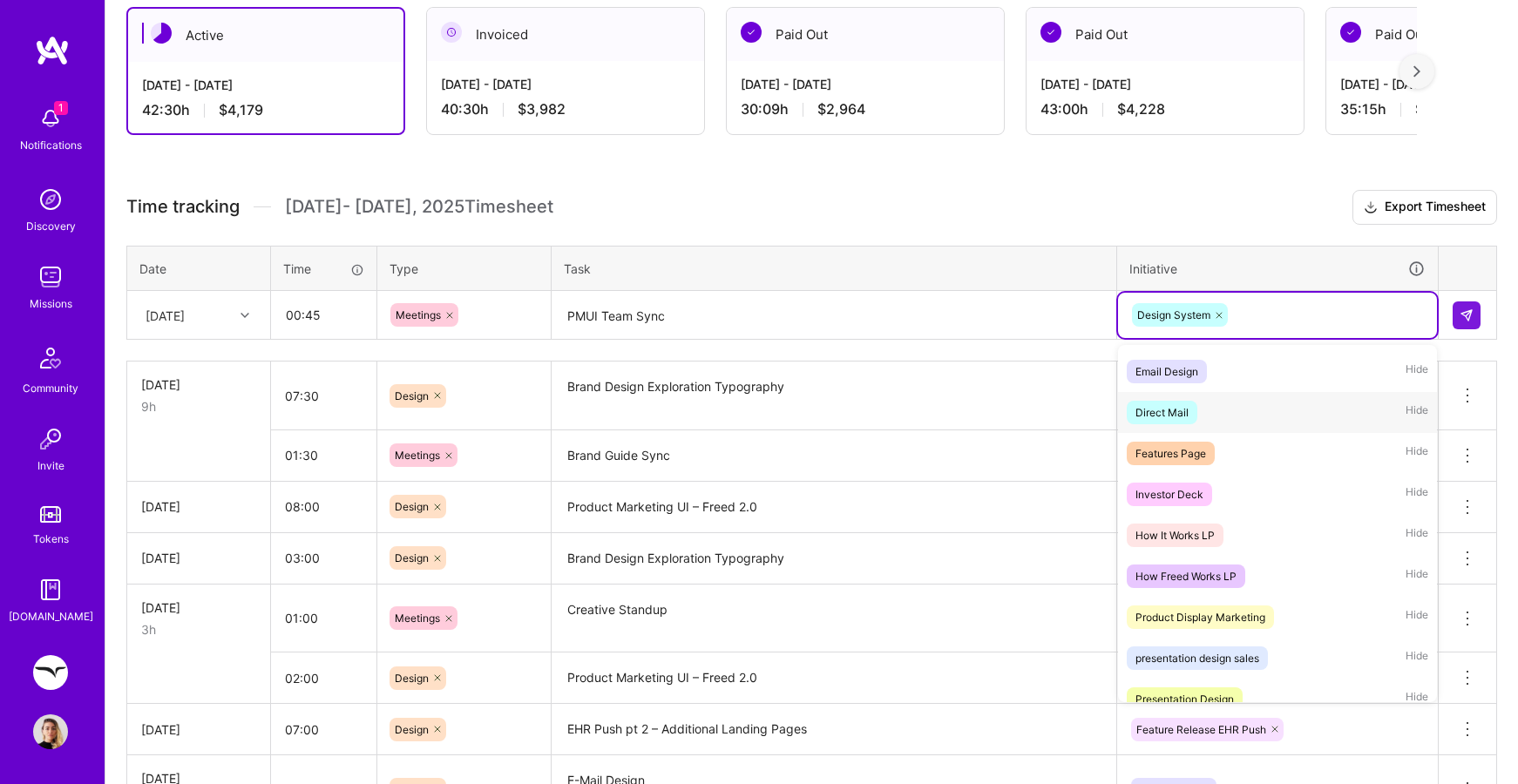
scroll to position [618, 0]
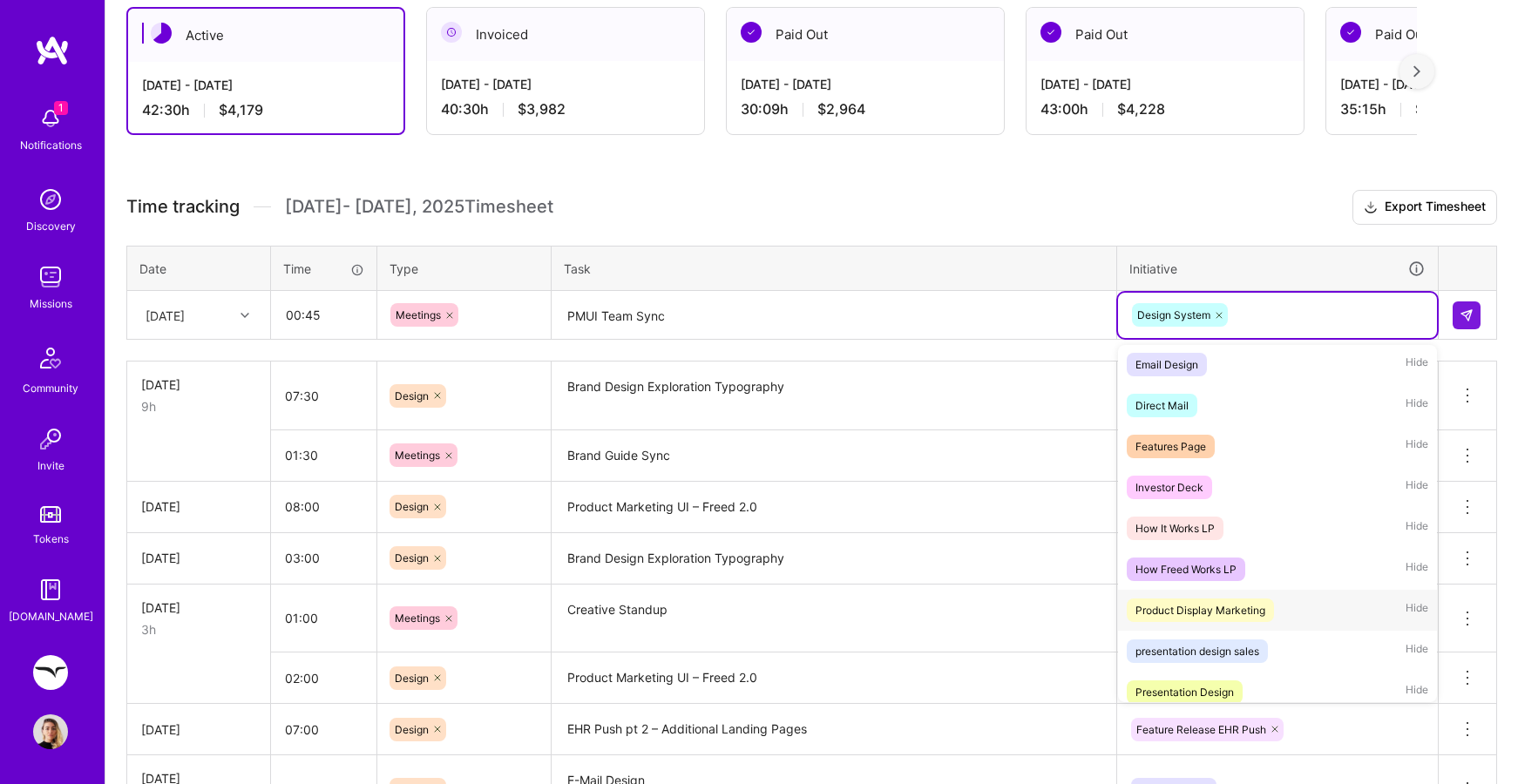
click at [1240, 612] on div "Product Display Marketing" at bounding box center [1201, 610] width 129 height 18
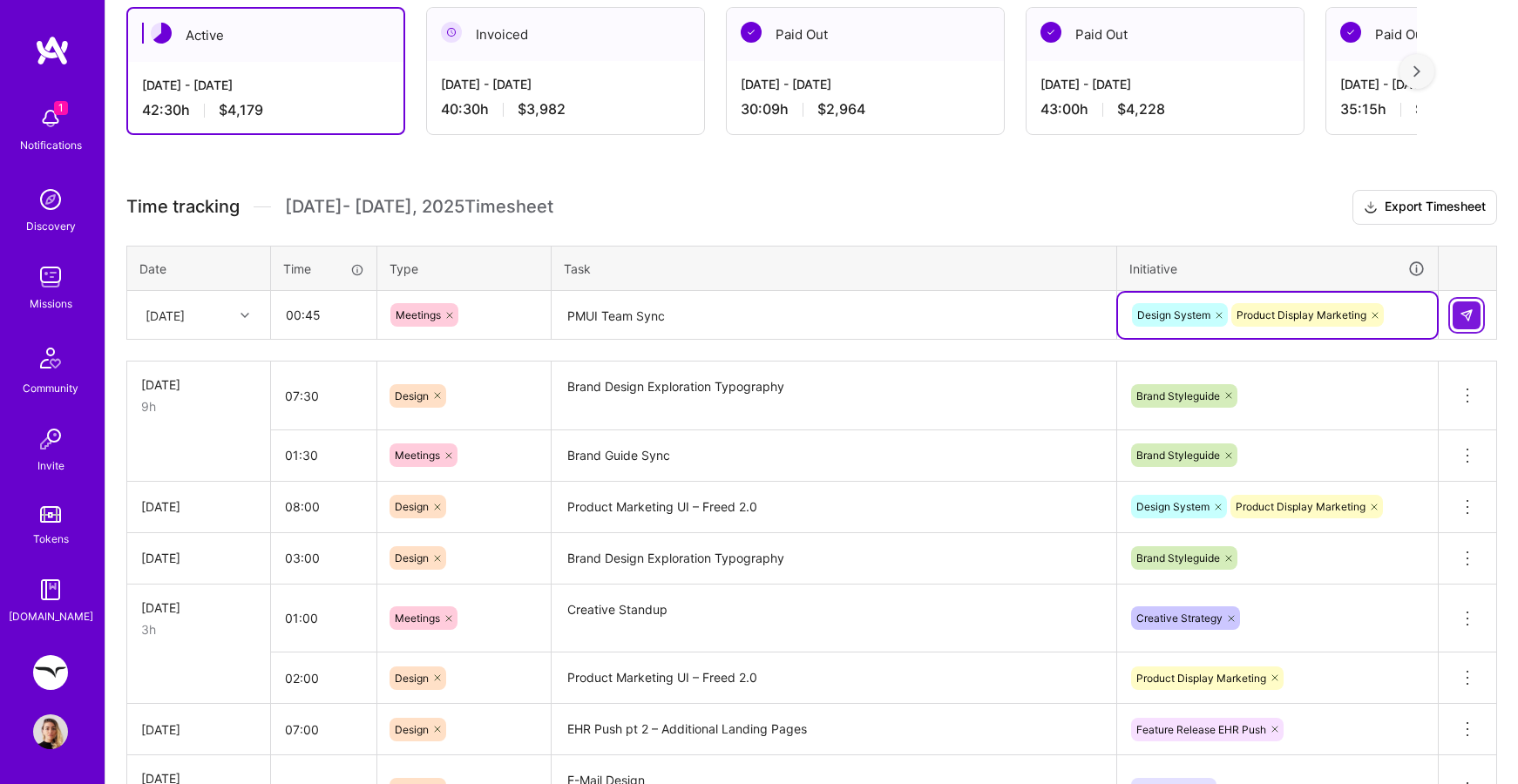
click at [1469, 314] on img at bounding box center [1467, 316] width 14 height 14
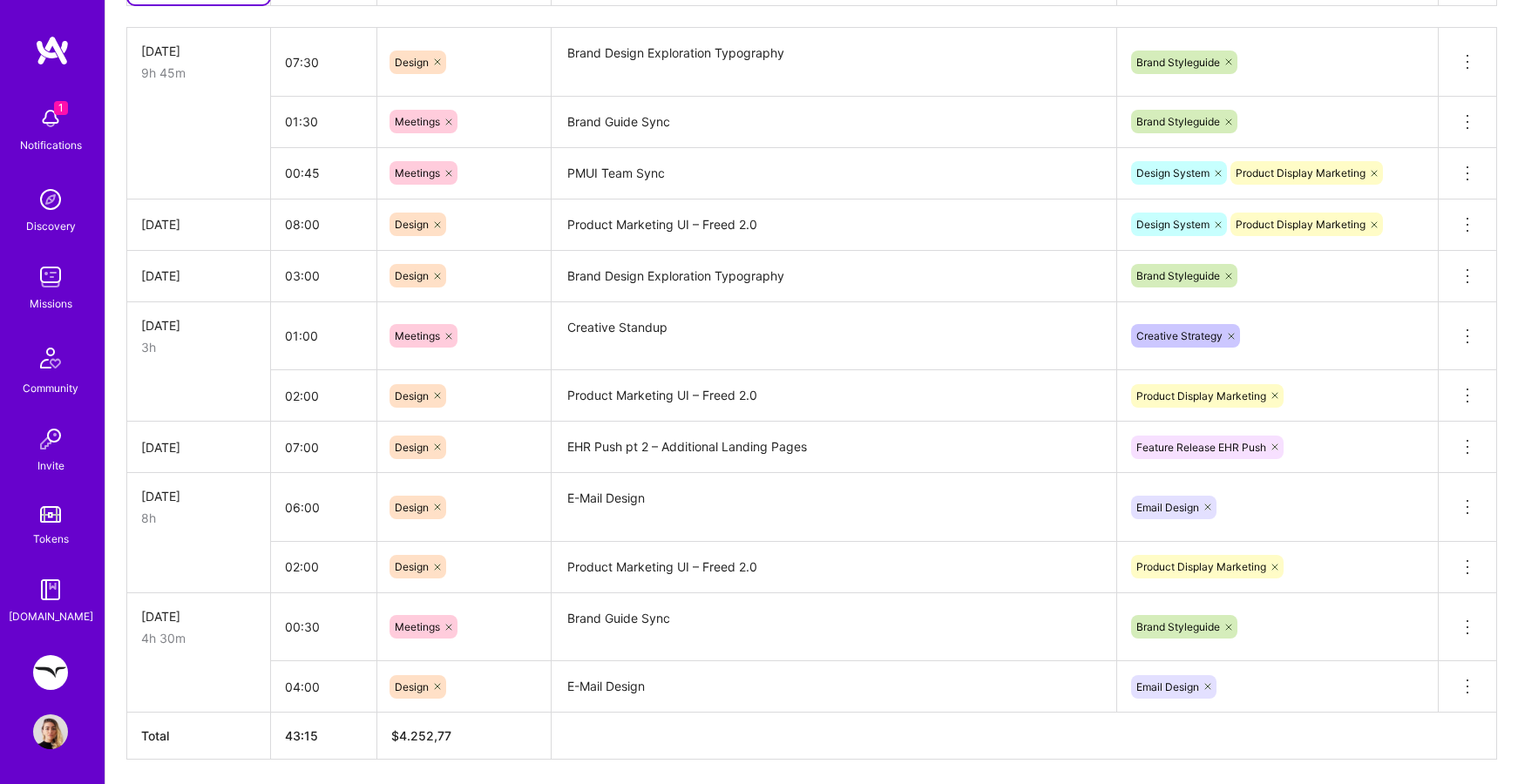
scroll to position [708, 0]
